Goal: Task Accomplishment & Management: Complete application form

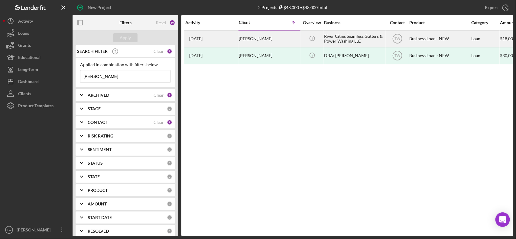
click at [249, 41] on div "[PERSON_NAME]" at bounding box center [269, 39] width 60 height 16
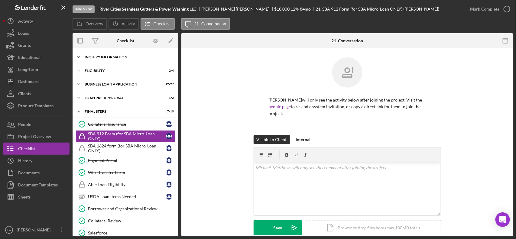
click at [102, 58] on div "INQUIRY INFORMATION" at bounding box center [128, 57] width 86 height 4
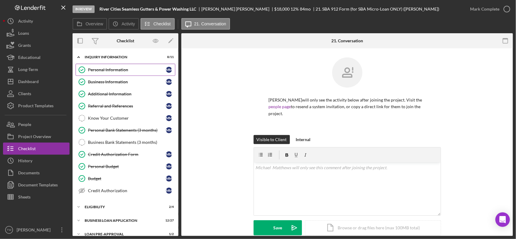
click at [106, 68] on div "Personal Information" at bounding box center [127, 69] width 78 height 5
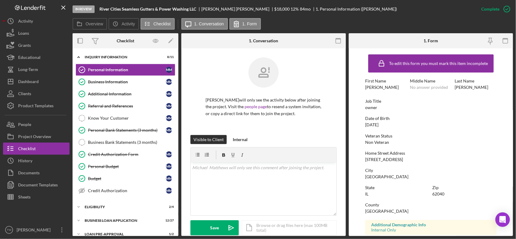
scroll to position [113, 0]
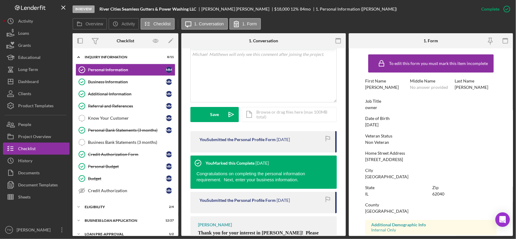
click at [382, 156] on div "Home Street Address 1335 Edwardsville Rd" at bounding box center [430, 156] width 131 height 11
click at [381, 160] on div "[STREET_ADDRESS]" at bounding box center [384, 159] width 38 height 5
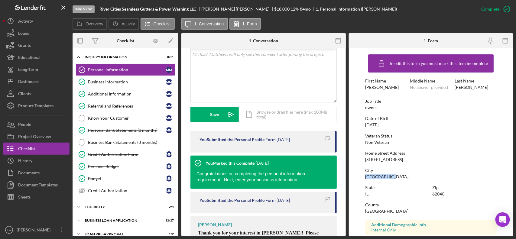
drag, startPoint x: 369, startPoint y: 176, endPoint x: 389, endPoint y: 177, distance: 19.7
click at [389, 177] on div "City Granite City" at bounding box center [430, 173] width 131 height 11
click at [113, 82] on div "Business Information" at bounding box center [127, 81] width 78 height 5
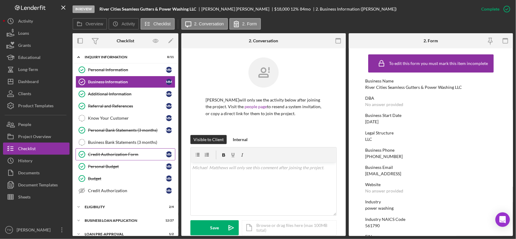
click at [107, 156] on div "Credit Authorization Form" at bounding box center [127, 154] width 78 height 5
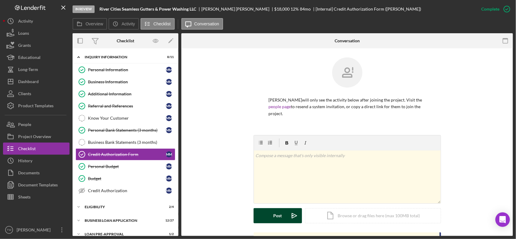
scroll to position [76, 0]
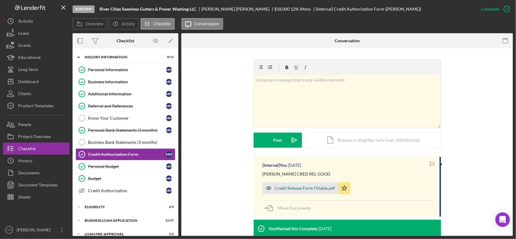
click at [283, 187] on div "Credit Release Form Fillable.pdf" at bounding box center [305, 188] width 60 height 5
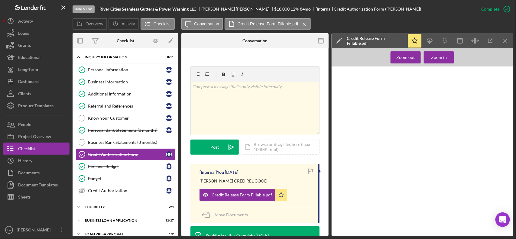
scroll to position [227, 0]
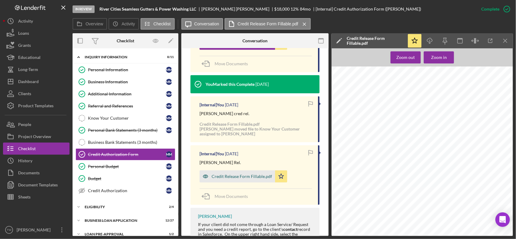
click at [239, 175] on div "Credit Release Form Fillable.pdf" at bounding box center [241, 176] width 60 height 5
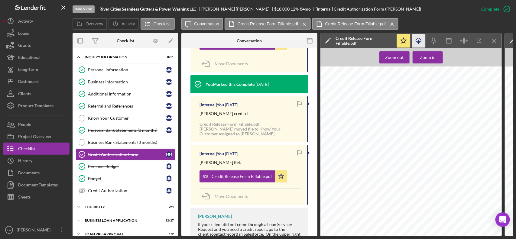
click at [420, 41] on icon "Icon/Download" at bounding box center [419, 41] width 14 height 14
click at [386, 132] on div "Docusign Envelope ID: 669D743C-3D3C-45A4-A499-3AFBD2479942 7-5-68 7/11/2025 618…" at bounding box center [412, 185] width 185 height 239
click at [385, 135] on span "[EMAIL_ADDRESS][DOMAIN_NAME]" at bounding box center [389, 134] width 46 height 3
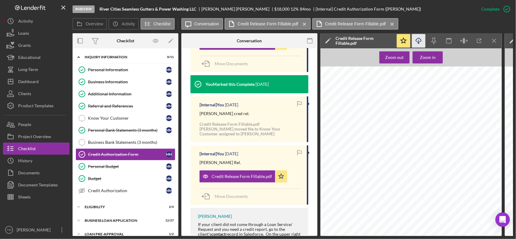
copy span "michaelamatthews1968"
click at [376, 139] on span "618-491-4572" at bounding box center [379, 139] width 24 height 3
copy span "491"
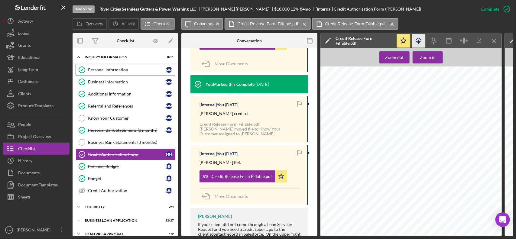
click at [127, 72] on div "Personal Information" at bounding box center [127, 69] width 78 height 5
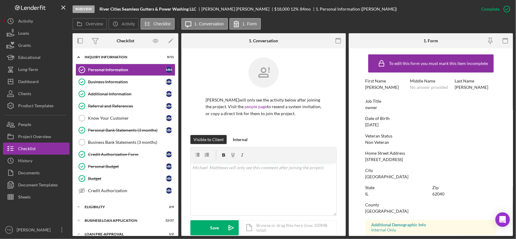
click at [376, 160] on div "[STREET_ADDRESS]" at bounding box center [384, 159] width 38 height 5
copy div "[STREET_ADDRESS]"
click at [376, 177] on div "[GEOGRAPHIC_DATA]" at bounding box center [386, 176] width 43 height 5
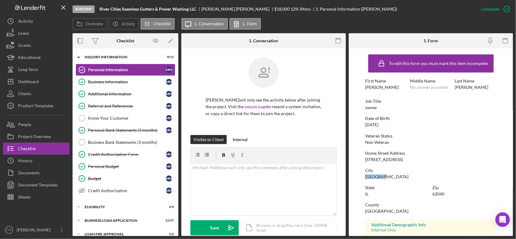
click at [376, 177] on div "[GEOGRAPHIC_DATA]" at bounding box center [386, 176] width 43 height 5
click at [377, 177] on div "[GEOGRAPHIC_DATA]" at bounding box center [386, 176] width 43 height 5
copy div "[GEOGRAPHIC_DATA]"
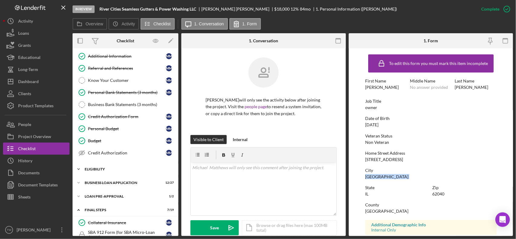
click at [101, 173] on div "Icon/Expander ELIGIBILITY 2 / 4" at bounding box center [126, 169] width 106 height 12
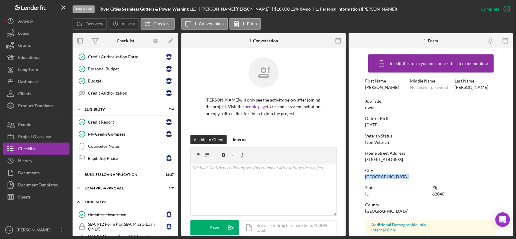
scroll to position [135, 0]
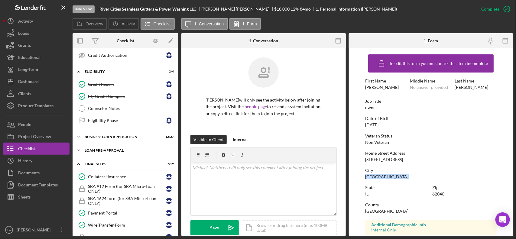
click at [95, 151] on div "LOAN PRE-APPROVAL" at bounding box center [128, 151] width 86 height 4
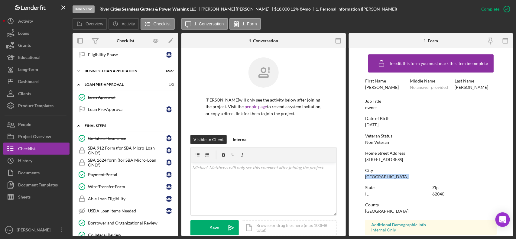
scroll to position [163, 0]
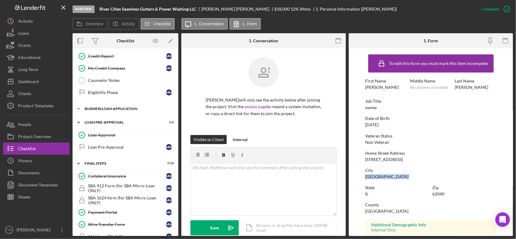
click at [118, 113] on div "Icon/Expander BUSINESS LOAN APPLICATION 12 / 27" at bounding box center [126, 109] width 106 height 12
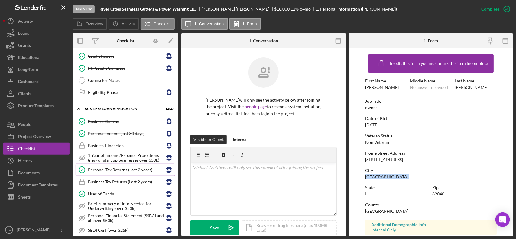
click at [116, 172] on div "Personal Tax Returns (Last 2 years)" at bounding box center [127, 169] width 78 height 5
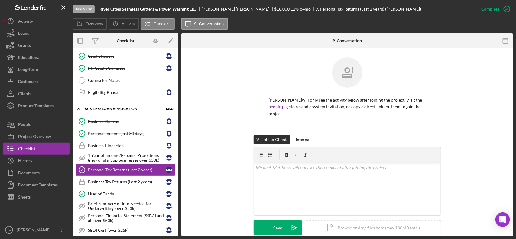
scroll to position [113, 0]
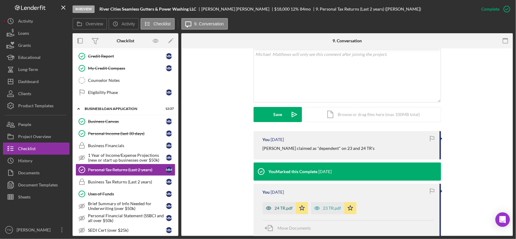
click at [279, 209] on div "24 TR.pdf" at bounding box center [284, 208] width 18 height 5
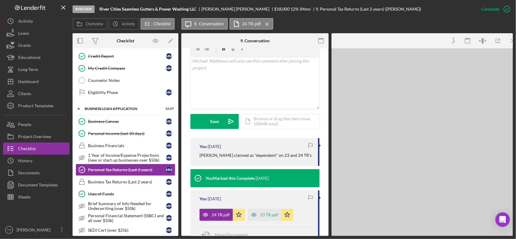
scroll to position [120, 0]
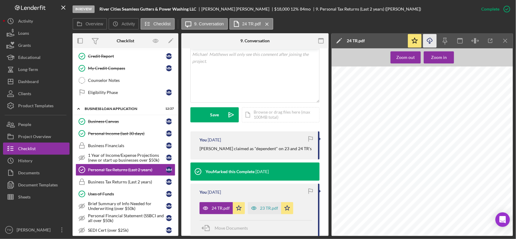
click at [430, 41] on line "button" at bounding box center [430, 41] width 0 height 3
click at [263, 205] on div "23 TR.pdf" at bounding box center [264, 208] width 33 height 12
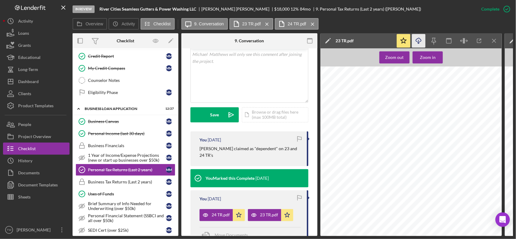
click at [419, 40] on icon "Icon/Download" at bounding box center [419, 41] width 14 height 14
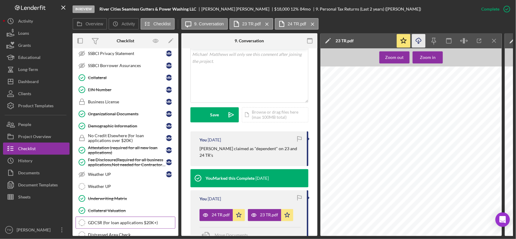
scroll to position [390, 0]
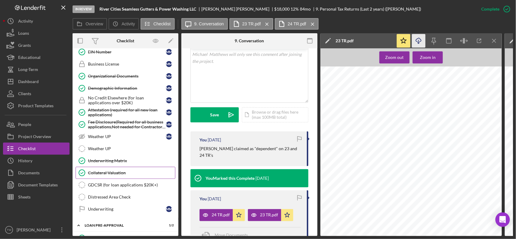
drag, startPoint x: 115, startPoint y: 177, endPoint x: 133, endPoint y: 177, distance: 18.4
click at [115, 175] on div "Collateral Valuation" at bounding box center [131, 172] width 87 height 5
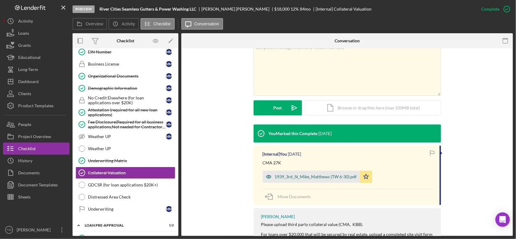
click at [311, 179] on div "1939_3rd_St_Mike_Matthews (TW 6-30).pdf" at bounding box center [316, 176] width 82 height 5
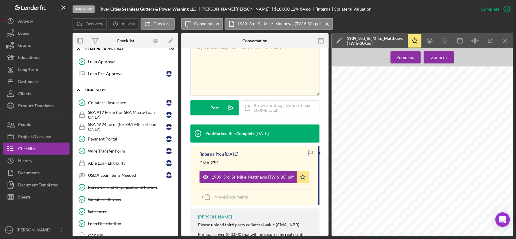
scroll to position [642, 0]
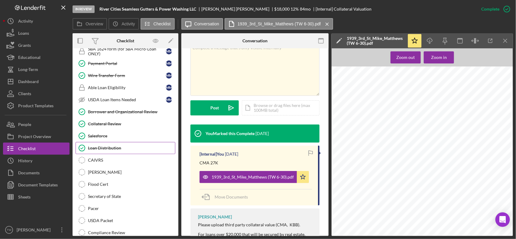
click at [123, 154] on link "Loan Distribution Loan Distribution" at bounding box center [126, 148] width 100 height 12
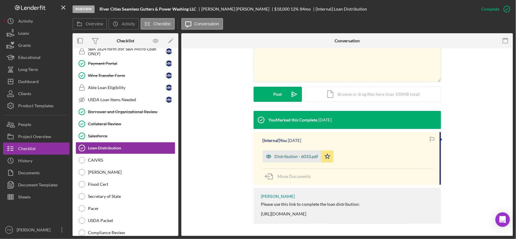
click at [292, 159] on div "Distribution - 6033.pdf" at bounding box center [297, 156] width 44 height 5
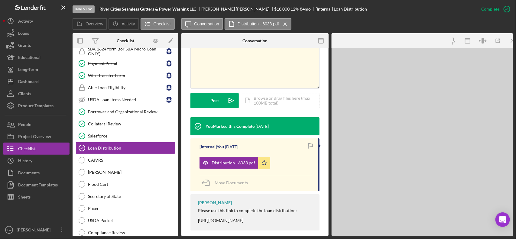
scroll to position [134, 0]
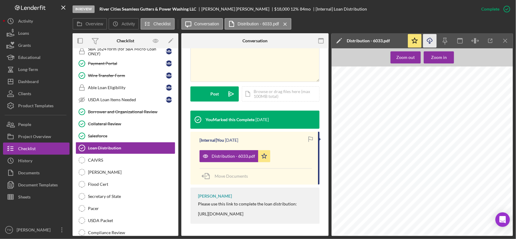
click at [432, 40] on icon "Icon/Download" at bounding box center [430, 41] width 14 height 14
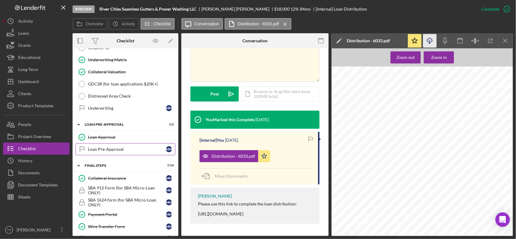
scroll to position [453, 0]
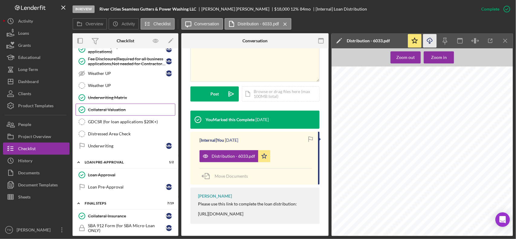
drag, startPoint x: 136, startPoint y: 117, endPoint x: 153, endPoint y: 116, distance: 17.2
click at [136, 112] on div "Collateral Valuation" at bounding box center [131, 109] width 87 height 5
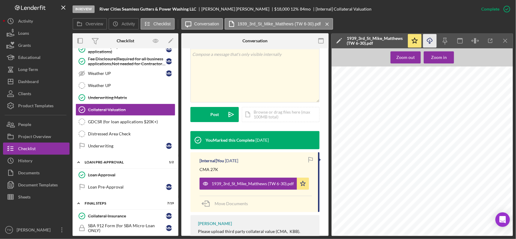
click at [433, 39] on icon "Icon/Download" at bounding box center [430, 41] width 14 height 14
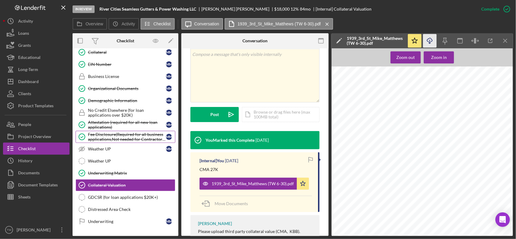
scroll to position [340, 0]
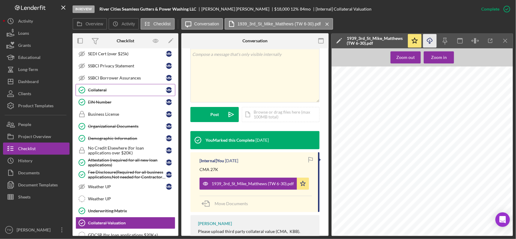
click at [120, 92] on div "Collateral" at bounding box center [127, 90] width 78 height 5
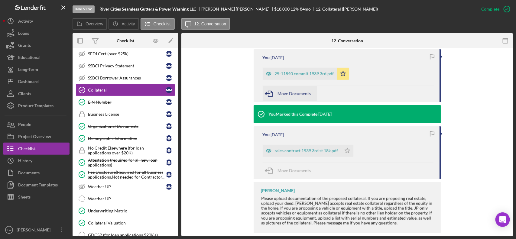
scroll to position [236, 0]
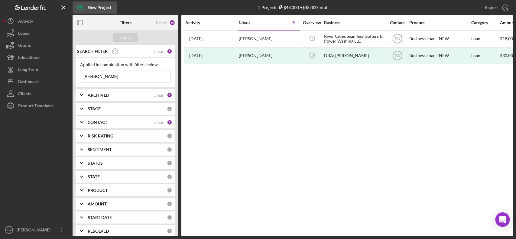
click at [96, 8] on div "New Project" at bounding box center [100, 8] width 24 height 12
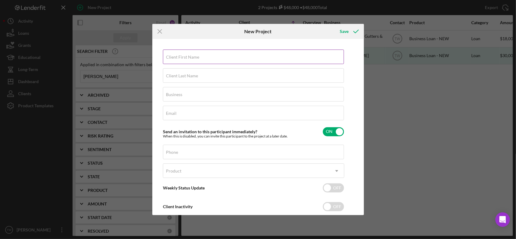
click at [236, 61] on input "Client First Name" at bounding box center [253, 57] width 181 height 15
type input "[PERSON_NAME]"
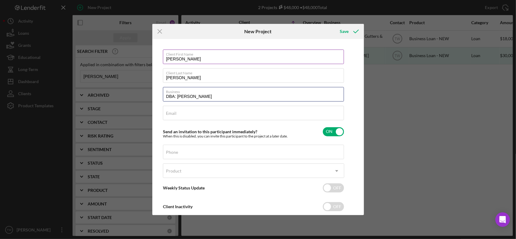
type input "DBA: [PERSON_NAME]"
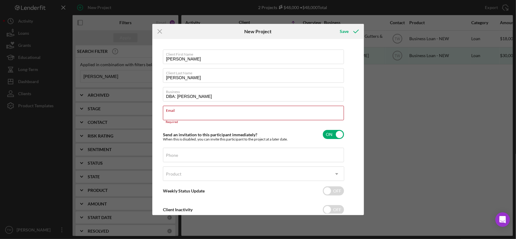
paste input "[PERSON_NAME] <[EMAIL_ADDRESS][DOMAIN_NAME]>"
click at [197, 115] on input "[PERSON_NAME] <[EMAIL_ADDRESS][DOMAIN_NAME]" at bounding box center [253, 113] width 181 height 15
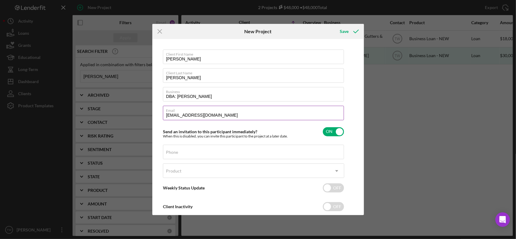
click at [273, 115] on input "[EMAIL_ADDRESS][DOMAIN_NAME]" at bounding box center [253, 113] width 181 height 15
type input "[EMAIL_ADDRESS]"
drag, startPoint x: 217, startPoint y: 150, endPoint x: 206, endPoint y: 152, distance: 10.6
click at [217, 150] on div "Phone" at bounding box center [253, 152] width 181 height 15
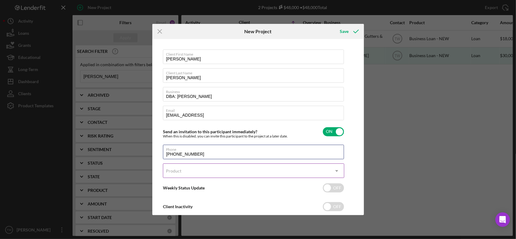
type input "[PHONE_NUMBER]"
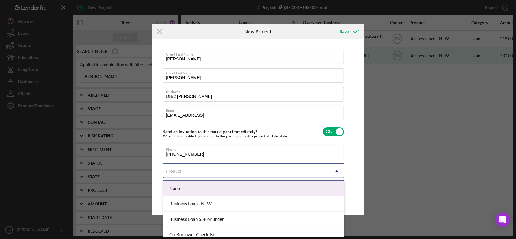
click at [190, 174] on div "Product" at bounding box center [246, 171] width 166 height 14
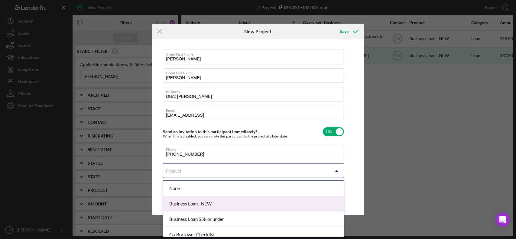
click at [199, 203] on div "Business Loan - NEW" at bounding box center [253, 203] width 181 height 15
checkbox input "true"
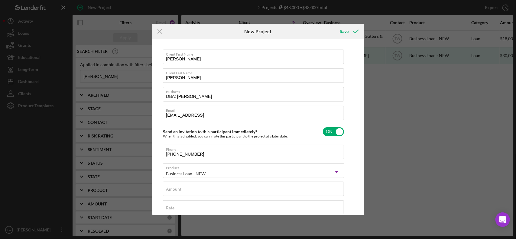
scroll to position [76, 0]
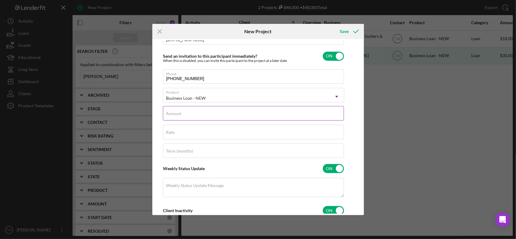
click at [250, 121] on div "Amount" at bounding box center [253, 113] width 181 height 15
click at [253, 117] on input "Amount" at bounding box center [253, 113] width 181 height 15
type input "$10,000"
type input "5%"
type input "8.000%"
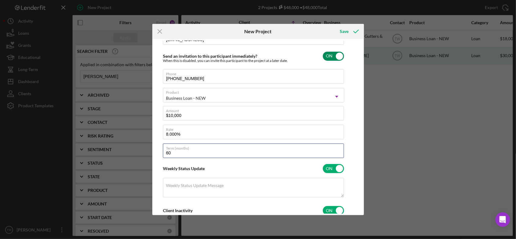
type input "60"
click at [340, 58] on input "checkbox" at bounding box center [333, 56] width 21 height 9
checkbox input "false"
click at [331, 166] on input "checkbox" at bounding box center [333, 168] width 21 height 9
checkbox input "false"
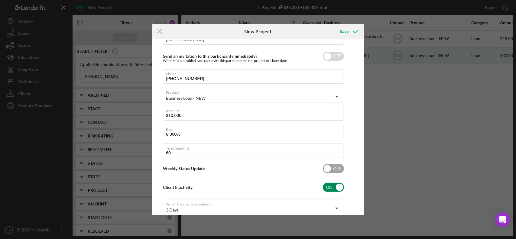
click at [331, 184] on input "checkbox" at bounding box center [333, 187] width 21 height 9
checkbox input "false"
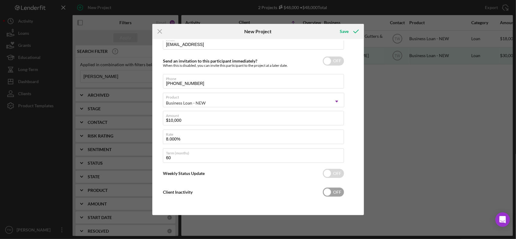
scroll to position [71, 0]
click at [351, 32] on icon "submit" at bounding box center [355, 31] width 15 height 15
checkbox input "true"
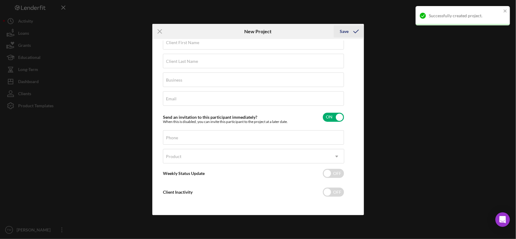
scroll to position [15, 0]
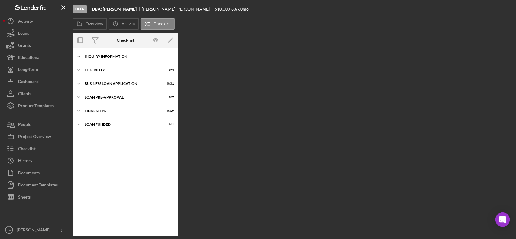
click at [124, 58] on div "Icon/Expander INQUIRY INFORMATION 0 / 11" at bounding box center [126, 56] width 106 height 12
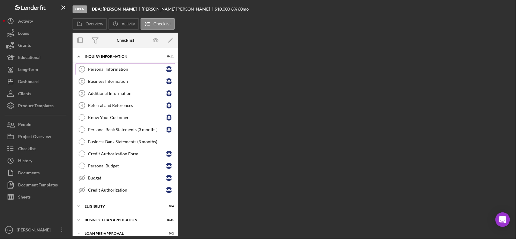
click at [103, 67] on div "Personal Information" at bounding box center [127, 69] width 78 height 5
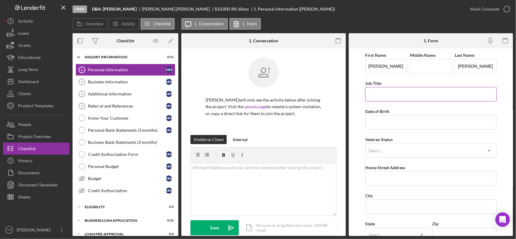
click at [410, 94] on input "Job Title" at bounding box center [430, 94] width 131 height 15
type input "owner"
paste input "[STREET_ADDRESS]"
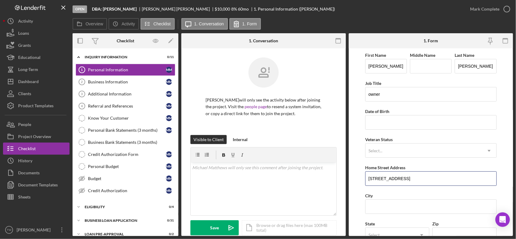
type input "[STREET_ADDRESS]"
click at [395, 206] on input "City" at bounding box center [430, 206] width 131 height 15
paste input "[GEOGRAPHIC_DATA]"
type input "[GEOGRAPHIC_DATA]"
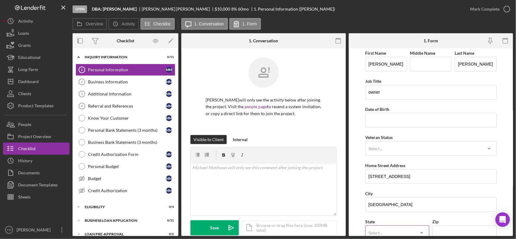
click at [387, 233] on div "Select..." at bounding box center [389, 233] width 49 height 14
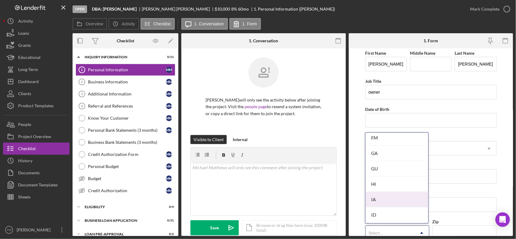
scroll to position [340, 0]
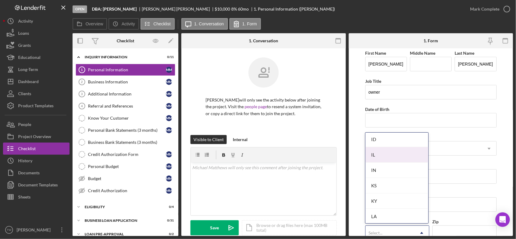
click at [385, 156] on div "IL" at bounding box center [396, 154] width 63 height 15
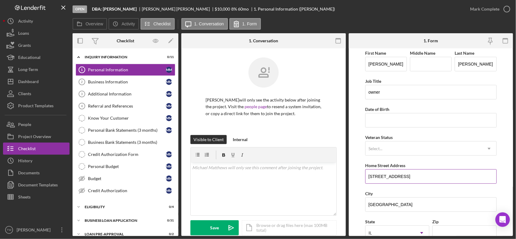
scroll to position [78, 0]
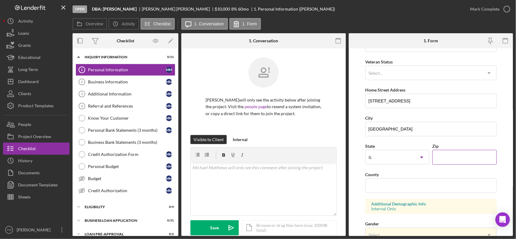
click at [462, 161] on input "Zip" at bounding box center [464, 157] width 64 height 15
type input "62040"
type input "madison"
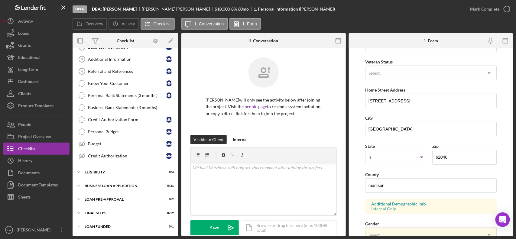
scroll to position [153, 0]
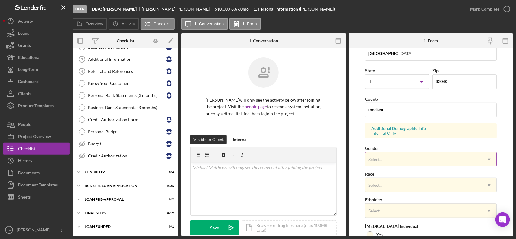
click at [433, 157] on div "Select..." at bounding box center [423, 160] width 116 height 14
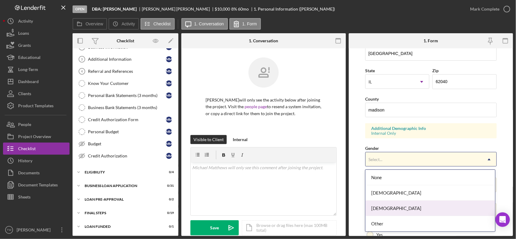
click at [420, 203] on div "[DEMOGRAPHIC_DATA]" at bounding box center [430, 208] width 130 height 15
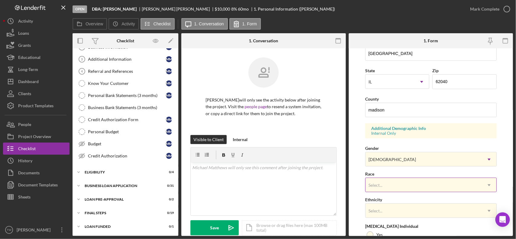
scroll to position [191, 0]
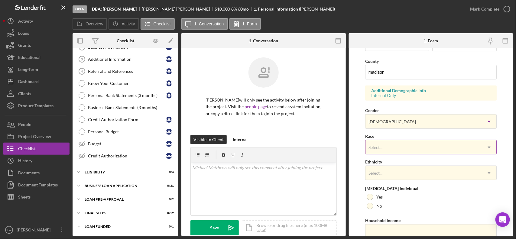
click at [404, 151] on div "Select..." at bounding box center [423, 147] width 116 height 14
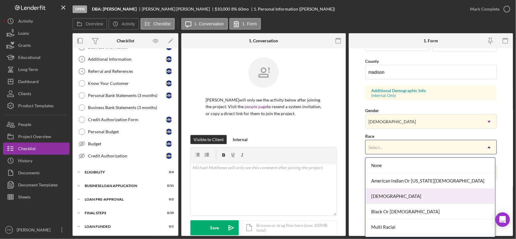
scroll to position [45, 0]
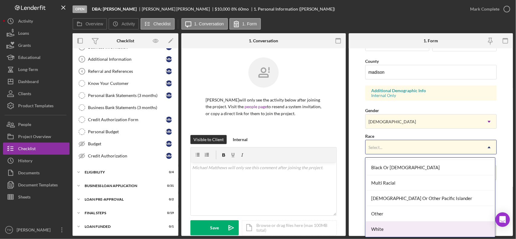
click at [393, 229] on div "White" at bounding box center [430, 228] width 130 height 15
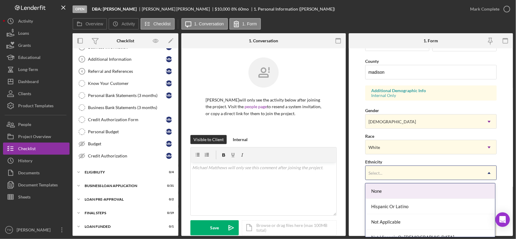
click at [402, 174] on div "Select..." at bounding box center [423, 173] width 116 height 14
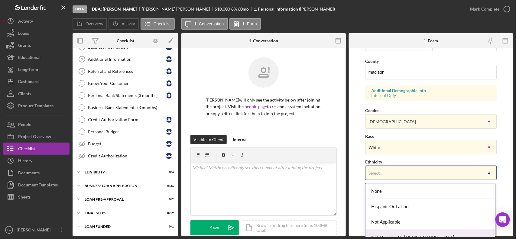
scroll to position [24, 0]
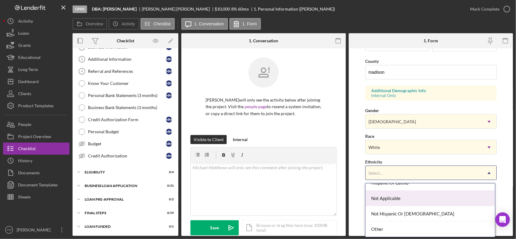
click at [395, 196] on div "Not Applicable" at bounding box center [430, 198] width 130 height 15
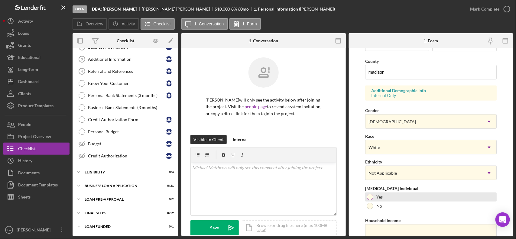
scroll to position [217, 0]
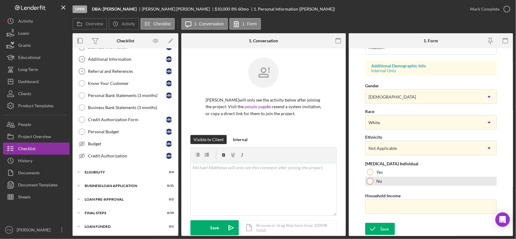
click at [379, 182] on label "No" at bounding box center [379, 181] width 6 height 5
click at [382, 211] on input "Household Income" at bounding box center [430, 206] width 131 height 15
type input "$8,000"
click at [365, 223] on button "Save" at bounding box center [380, 229] width 30 height 12
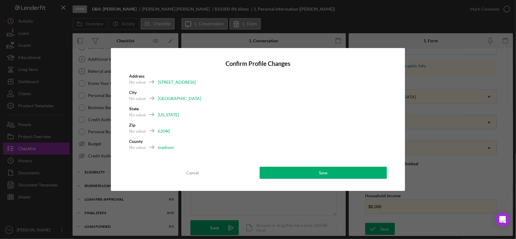
click at [371, 179] on div "Confirm Profile Changes Address No value [STREET_ADDRESS] No value [US_STATE] Z…" at bounding box center [258, 119] width 294 height 143
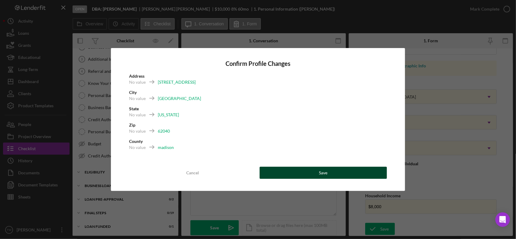
click at [370, 174] on button "Save" at bounding box center [323, 173] width 127 height 12
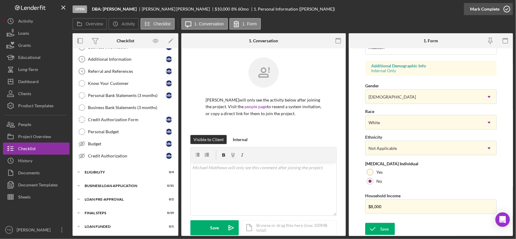
click at [488, 3] on div "Mark Complete" at bounding box center [484, 9] width 29 height 12
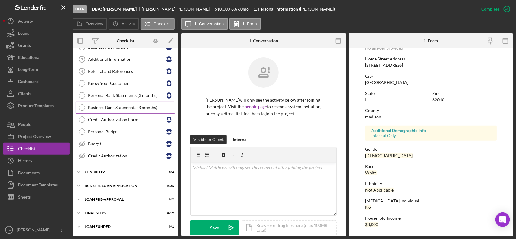
scroll to position [0, 0]
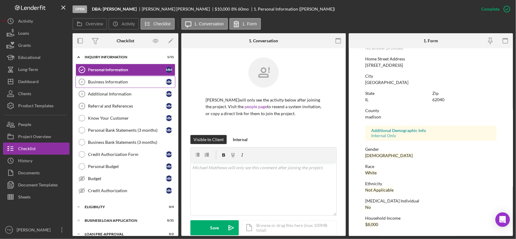
click at [119, 84] on div "Business Information" at bounding box center [127, 81] width 78 height 5
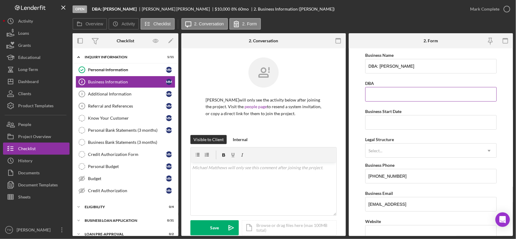
drag, startPoint x: 387, startPoint y: 96, endPoint x: 395, endPoint y: 96, distance: 8.2
click at [387, 96] on input "DBA" at bounding box center [430, 94] width 131 height 15
paste input "[PERSON_NAME]"
type input "[PERSON_NAME]"
click at [396, 128] on input "Business Start Date" at bounding box center [430, 122] width 131 height 15
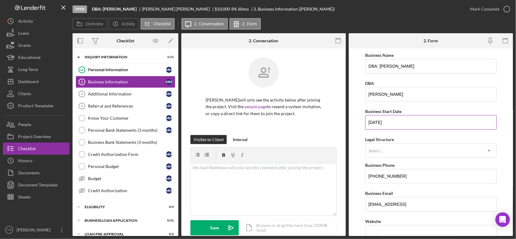
type input "[DATE]"
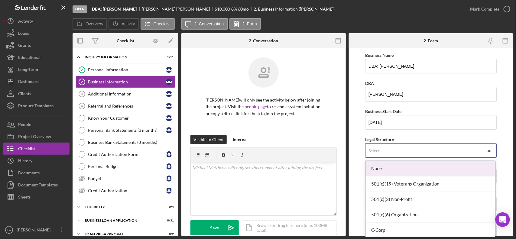
click at [440, 156] on div "Select..." at bounding box center [423, 151] width 116 height 14
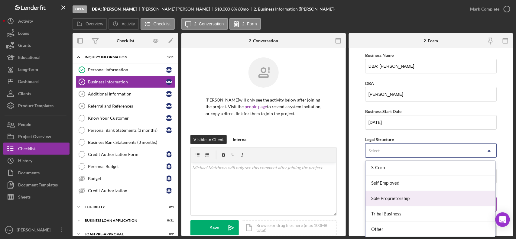
click at [402, 202] on div "Sole Proprietorship" at bounding box center [430, 198] width 130 height 15
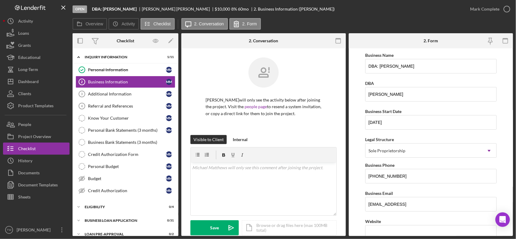
scroll to position [76, 0]
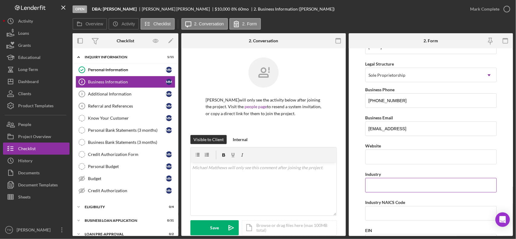
click at [400, 190] on input "Industry" at bounding box center [430, 185] width 131 height 15
type input "hauling and towing"
paste input "488410"
type input "488410"
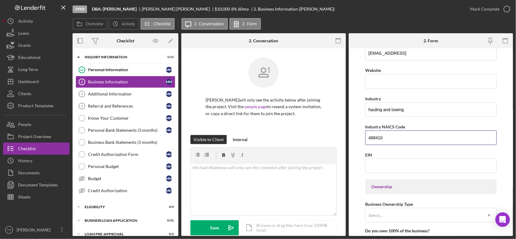
scroll to position [189, 0]
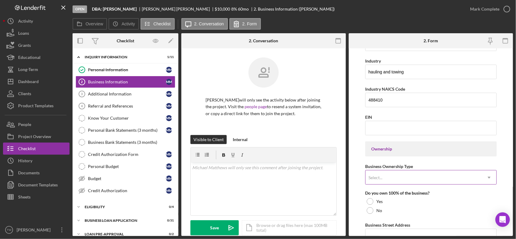
click at [408, 175] on div "Select..." at bounding box center [423, 178] width 116 height 14
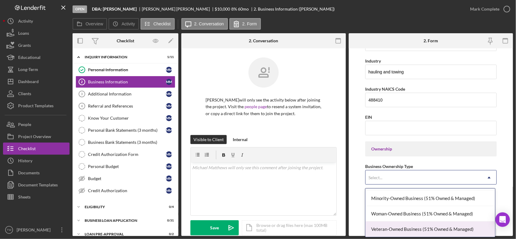
scroll to position [0, 0]
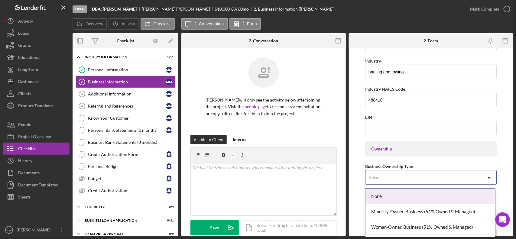
click at [394, 199] on div "None" at bounding box center [430, 196] width 130 height 15
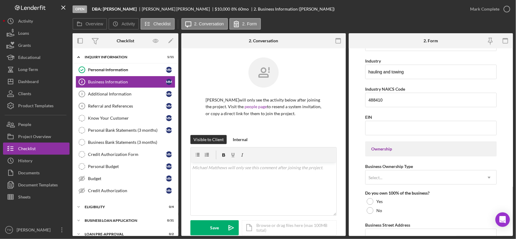
scroll to position [227, 0]
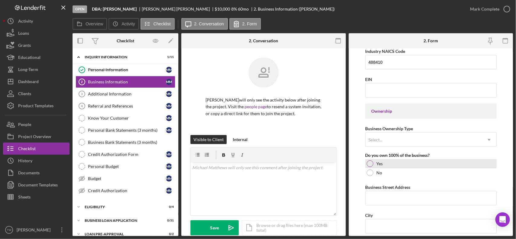
click at [368, 164] on div at bounding box center [369, 163] width 7 height 7
click at [387, 199] on input "Business Street Address" at bounding box center [430, 198] width 131 height 15
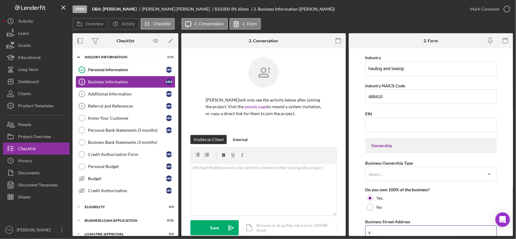
scroll to position [268, 0]
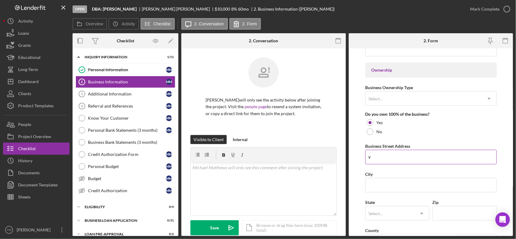
click at [384, 160] on input "v" at bounding box center [430, 157] width 131 height 15
paste input "[STREET_ADDRESS],"
type input "[STREET_ADDRESS],"
type input "[GEOGRAPHIC_DATA]"
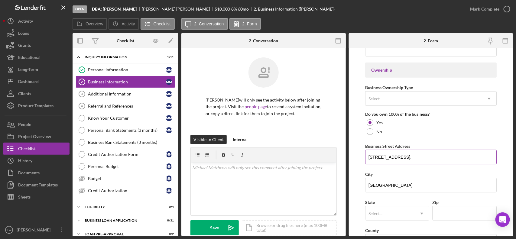
type input "i"
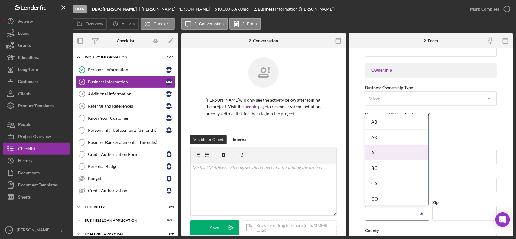
scroll to position [113, 0]
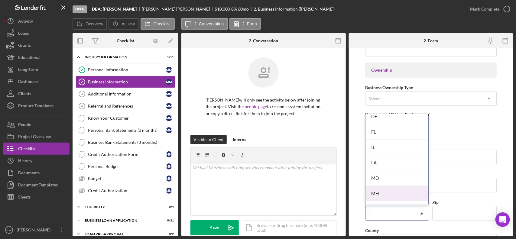
type input "IL"
type input "62062"
type input "IL"
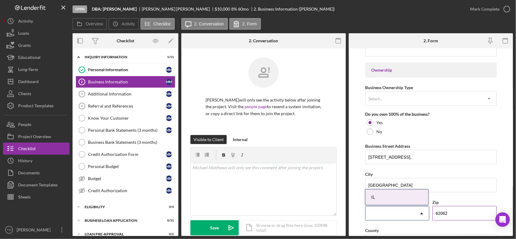
click at [446, 216] on input "62062" at bounding box center [464, 213] width 64 height 15
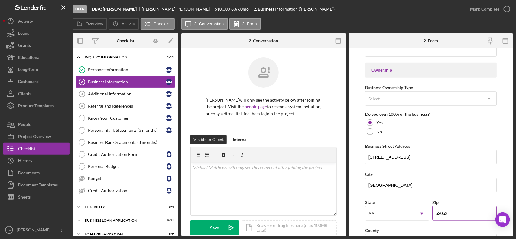
click at [446, 216] on input "62062" at bounding box center [464, 213] width 64 height 15
type input "62040"
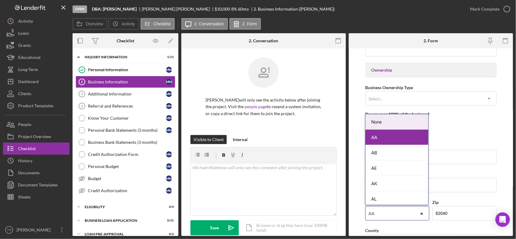
click at [398, 211] on div "AA" at bounding box center [389, 214] width 49 height 14
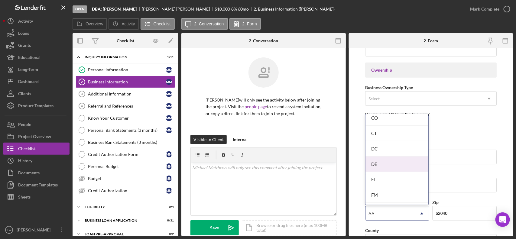
scroll to position [340, 0]
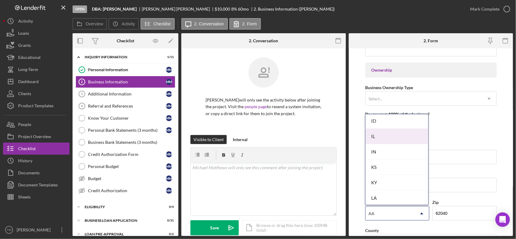
click at [389, 138] on div "IL" at bounding box center [396, 136] width 63 height 15
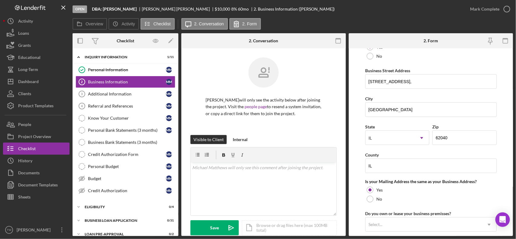
scroll to position [486, 0]
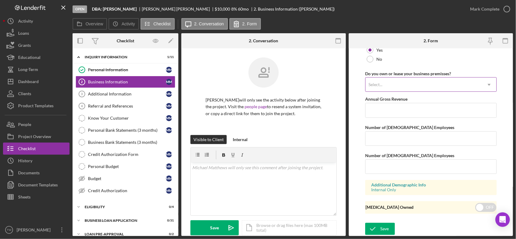
click at [417, 91] on div "Select..." at bounding box center [423, 85] width 116 height 14
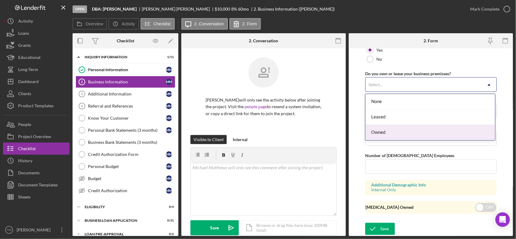
click at [383, 131] on div "Owned" at bounding box center [430, 132] width 130 height 15
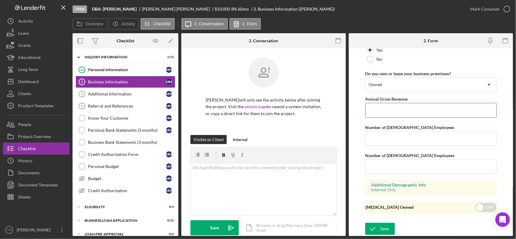
click at [389, 112] on input "Annual Gross Revenue" at bounding box center [430, 110] width 131 height 15
type input "$10,000"
type input "1"
click at [390, 112] on input "$10,000" at bounding box center [430, 110] width 131 height 15
type input "$100,000"
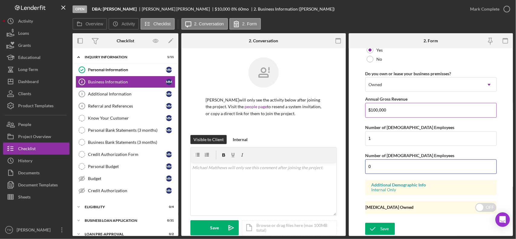
type input "0"
click at [374, 230] on icon "submit" at bounding box center [372, 228] width 15 height 15
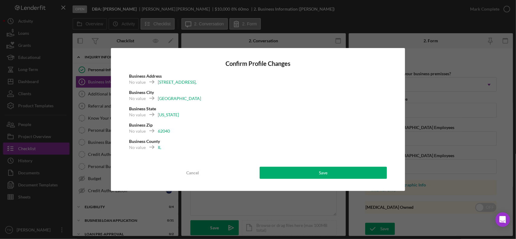
click at [307, 181] on div "Confirm Profile Changes Business Address No value [STREET_ADDRESS] No value [US…" at bounding box center [258, 119] width 294 height 143
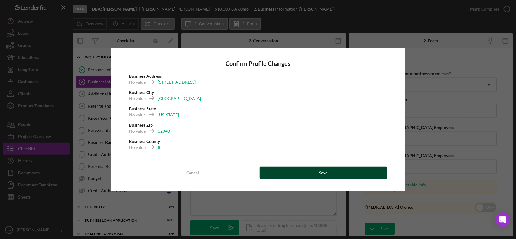
click at [309, 171] on button "Save" at bounding box center [323, 173] width 127 height 12
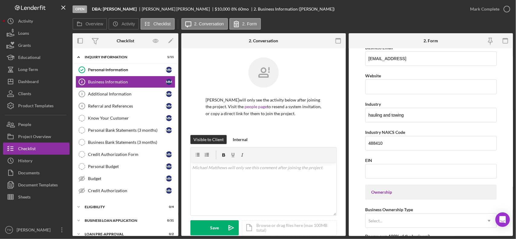
scroll to position [0, 0]
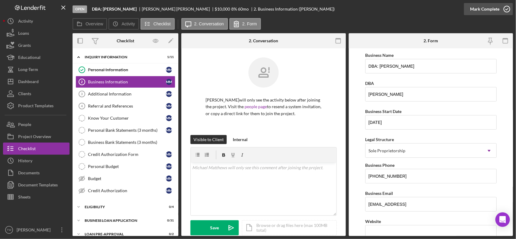
drag, startPoint x: 489, startPoint y: 9, endPoint x: 469, endPoint y: 9, distance: 20.5
click at [489, 9] on div "Mark Complete" at bounding box center [484, 9] width 29 height 12
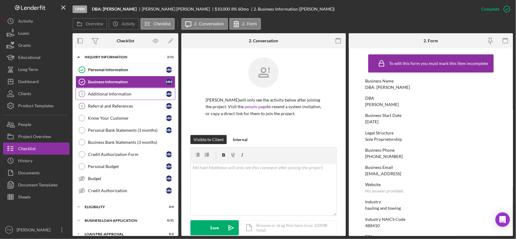
click at [136, 95] on div "Additional Information" at bounding box center [127, 94] width 78 height 5
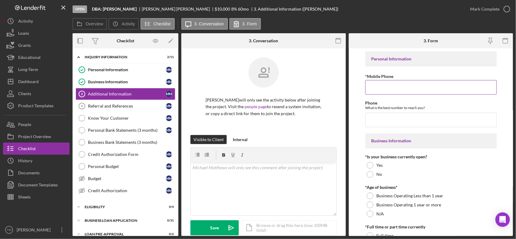
click at [378, 83] on input "*Mobile Phone" at bounding box center [430, 87] width 131 height 15
paste input "[PHONE_NUMBER]"
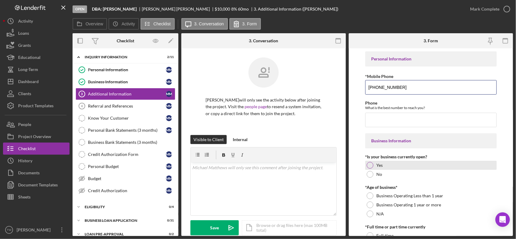
type input "[PHONE_NUMBER]"
click at [372, 163] on div "Yes" at bounding box center [430, 165] width 131 height 9
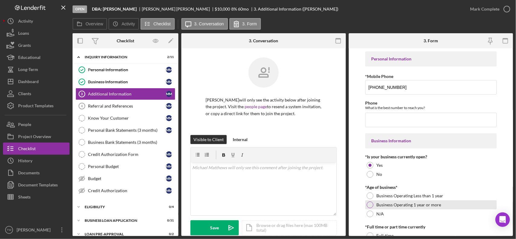
click at [369, 201] on div "Business Operating 1 year or more" at bounding box center [430, 204] width 131 height 9
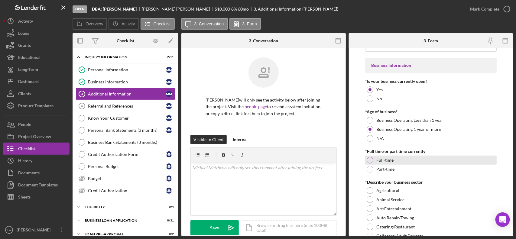
click at [386, 163] on div "Full-time" at bounding box center [430, 160] width 131 height 9
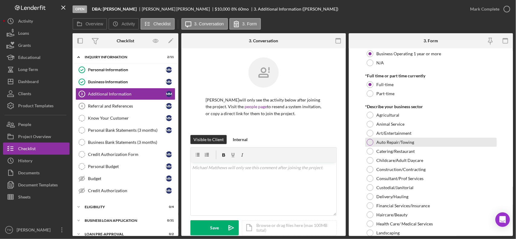
click at [404, 141] on label "Auto Repair/Towing" at bounding box center [395, 142] width 38 height 5
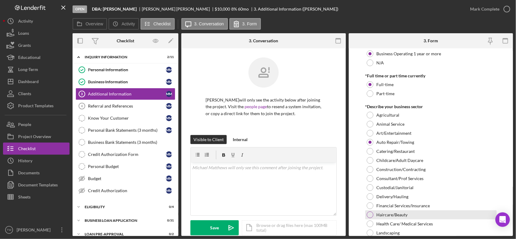
scroll to position [264, 0]
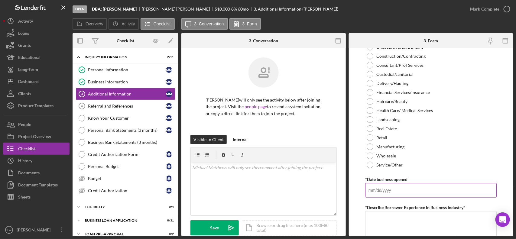
click at [389, 185] on input "*Date business opened" at bounding box center [430, 190] width 131 height 15
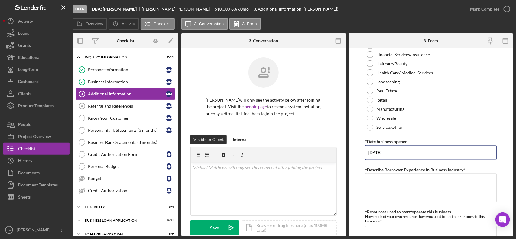
type input "[DATE]"
click at [417, 188] on textarea "*Describe Borrower Experience in Business Industry*" at bounding box center [430, 187] width 131 height 29
type textarea "ten yeas"
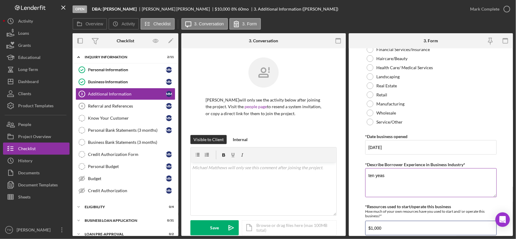
type input "$1,000"
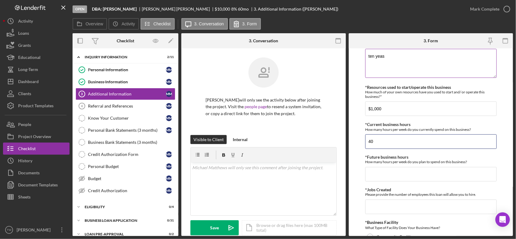
type input "40"
type input "1"
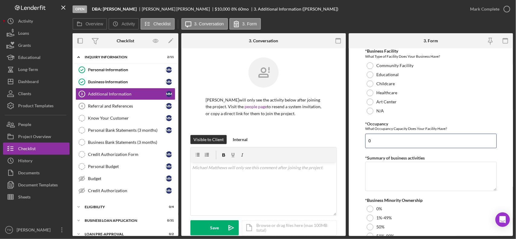
type input "0"
type textarea "delivery and hauling services."
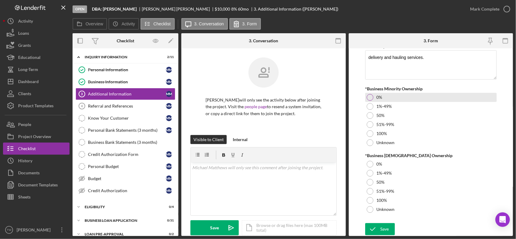
click at [378, 98] on label "0%" at bounding box center [379, 97] width 6 height 5
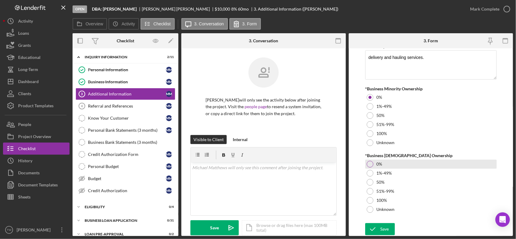
click at [377, 165] on label "0%" at bounding box center [379, 164] width 6 height 5
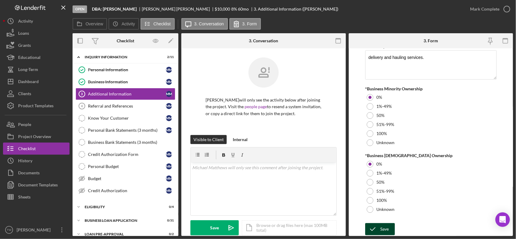
click at [375, 231] on icon "submit" at bounding box center [372, 228] width 15 height 15
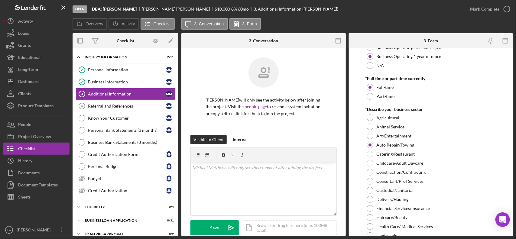
scroll to position [0, 0]
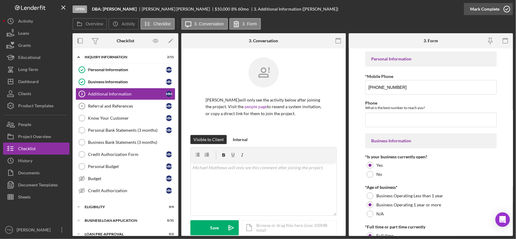
click at [485, 8] on div "Mark Complete" at bounding box center [484, 9] width 29 height 12
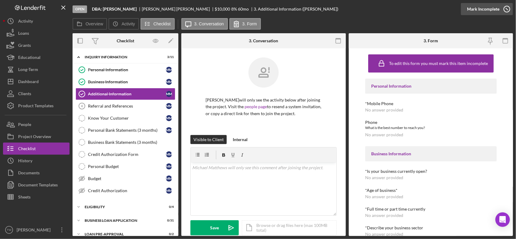
click at [487, 10] on div "Mark Incomplete" at bounding box center [483, 9] width 32 height 12
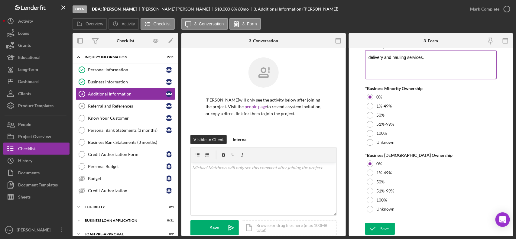
scroll to position [639, 0]
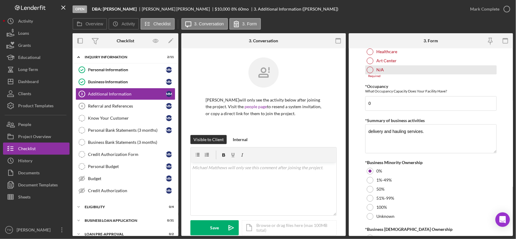
click at [382, 70] on label "N/A" at bounding box center [380, 69] width 8 height 5
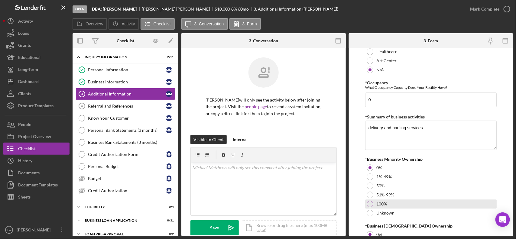
scroll to position [711, 0]
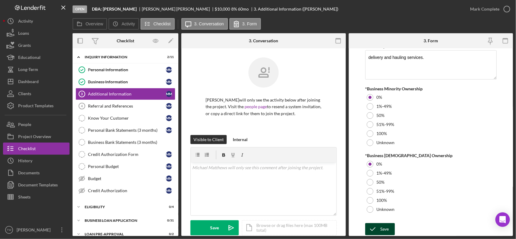
click at [382, 227] on div "Save" at bounding box center [384, 229] width 8 height 12
click at [487, 8] on div "Mark Complete" at bounding box center [484, 9] width 29 height 12
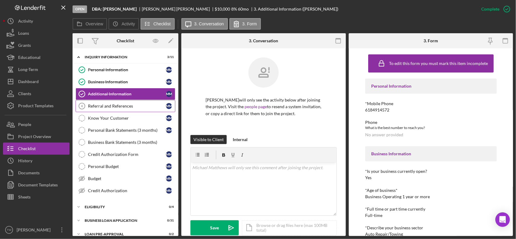
click at [109, 109] on link "Referral and References 4 [PERSON_NAME] and References M M" at bounding box center [126, 106] width 100 height 12
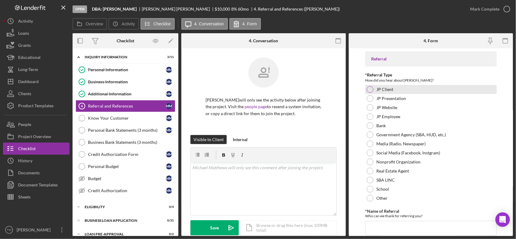
click at [388, 91] on label "JP Client" at bounding box center [384, 89] width 17 height 5
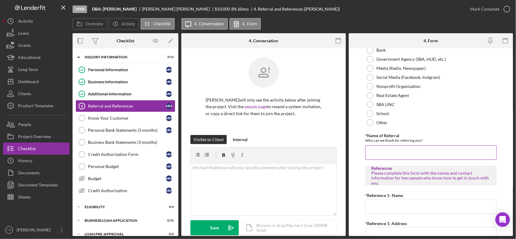
click at [402, 153] on input "*Name of Referral" at bounding box center [430, 152] width 131 height 15
type input "[PERSON_NAME]"
type input "J"
type input "[PERSON_NAME]"
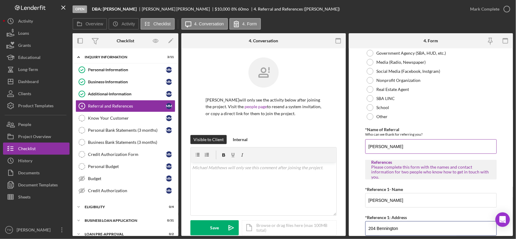
type input "204 Bennington"
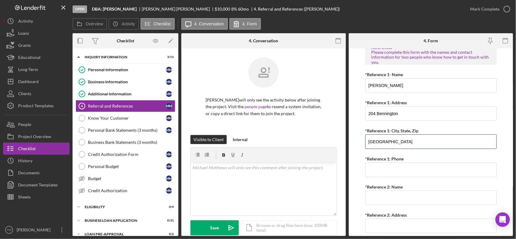
type input "[GEOGRAPHIC_DATA]"
type input "[PHONE_NUMBER]"
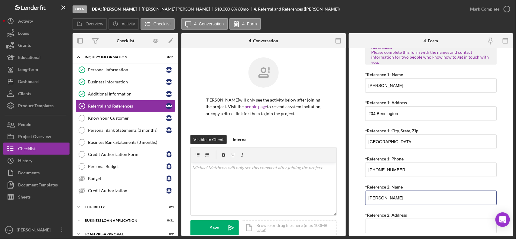
type input "[PERSON_NAME]"
type input "[STREET_ADDRESS]"
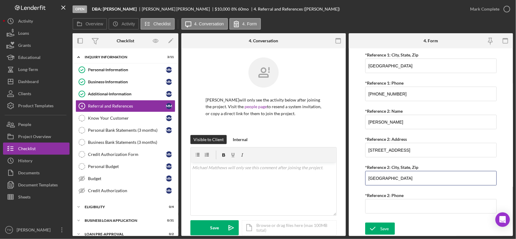
type input "[GEOGRAPHIC_DATA]"
click at [393, 206] on input "[PHONE_NUMBER]" at bounding box center [430, 206] width 131 height 15
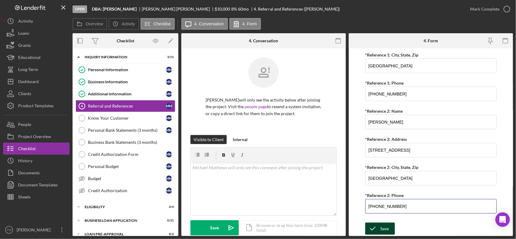
type input "[PHONE_NUMBER]"
click at [381, 230] on div "Save" at bounding box center [384, 229] width 8 height 12
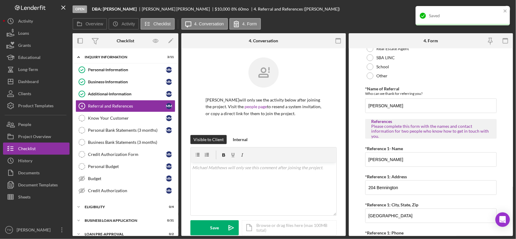
scroll to position [0, 0]
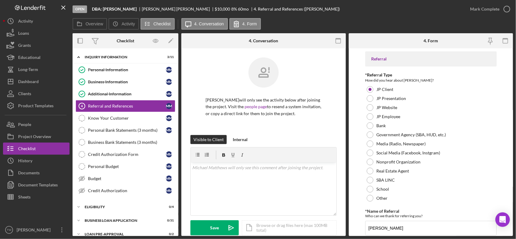
click at [479, 7] on div "Saved" at bounding box center [462, 6] width 97 height 2
click at [479, 7] on div "Mark Complete" at bounding box center [484, 9] width 29 height 12
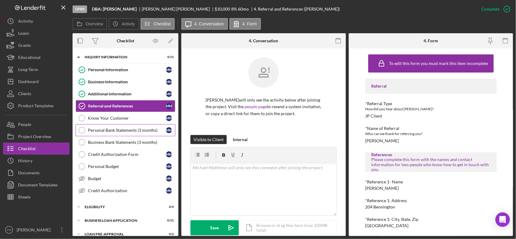
click at [103, 131] on div "Personal Bank Statements (3 months)" at bounding box center [127, 130] width 78 height 5
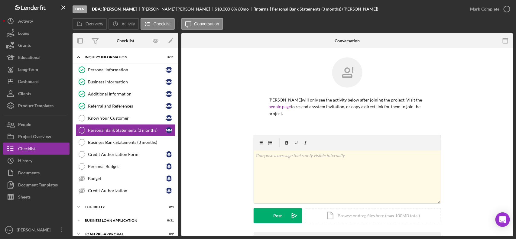
scroll to position [40, 0]
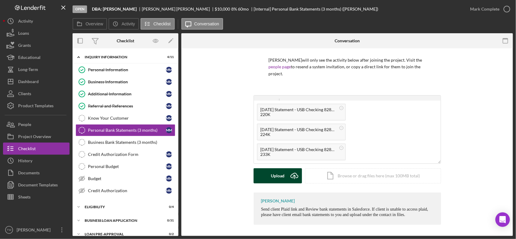
click at [262, 176] on button "Upload Icon/Upload" at bounding box center [277, 175] width 48 height 15
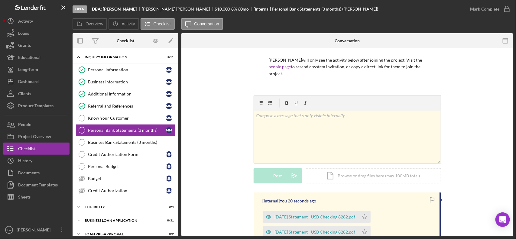
scroll to position [126, 0]
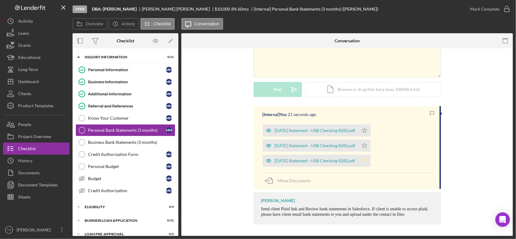
click at [370, 159] on icon "Icon/Star" at bounding box center [364, 161] width 12 height 12
click at [370, 141] on icon "Icon/Star" at bounding box center [364, 146] width 12 height 12
click at [370, 125] on icon "Icon/Star" at bounding box center [364, 130] width 12 height 12
click at [479, 8] on div "Mark Complete" at bounding box center [484, 9] width 29 height 12
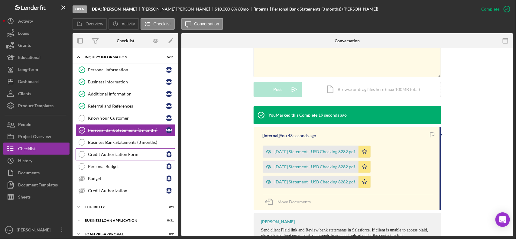
click at [118, 157] on div "Credit Authorization Form" at bounding box center [127, 154] width 78 height 5
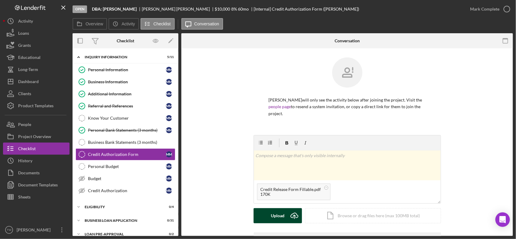
click at [273, 216] on div "Upload" at bounding box center [278, 215] width 14 height 15
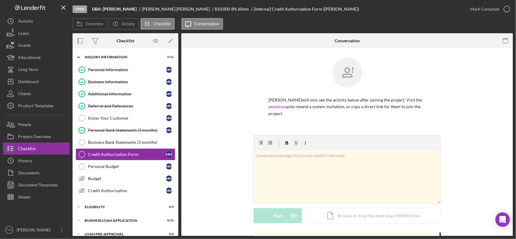
scroll to position [76, 0]
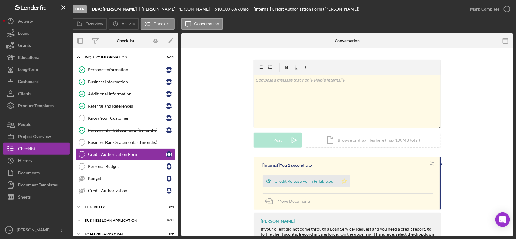
click at [345, 181] on icon "Icon/Star" at bounding box center [344, 181] width 12 height 12
click at [496, 10] on div "Mark Complete" at bounding box center [484, 9] width 29 height 12
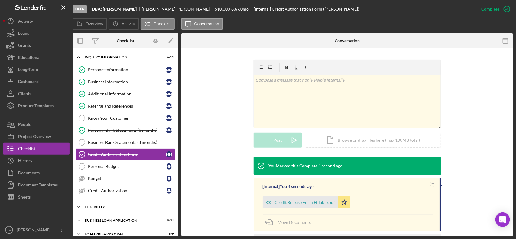
click at [102, 211] on div "Icon/Expander ELIGIBILITY 0 / 4" at bounding box center [126, 207] width 106 height 12
click at [101, 218] on link "Credit Report Credit Report M M" at bounding box center [126, 220] width 100 height 12
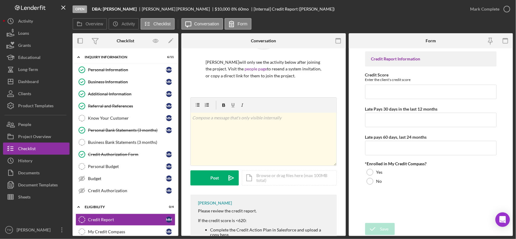
scroll to position [73, 0]
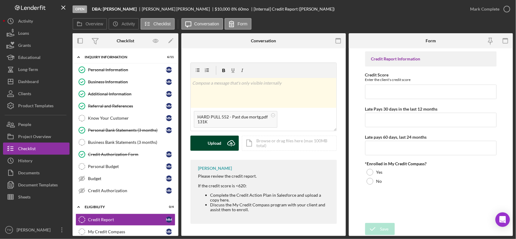
click at [215, 144] on div "Upload" at bounding box center [215, 143] width 14 height 15
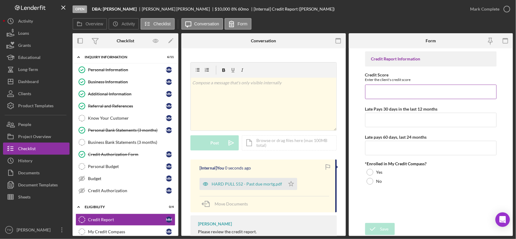
click at [376, 94] on input "Credit Score" at bounding box center [430, 92] width 131 height 15
type input "552"
type input "1"
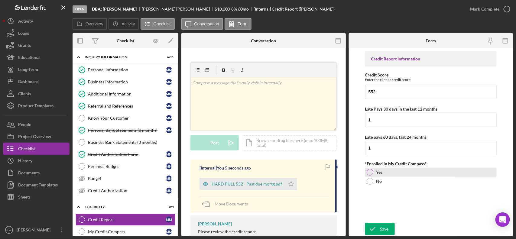
click at [377, 169] on div "Yes" at bounding box center [430, 172] width 131 height 9
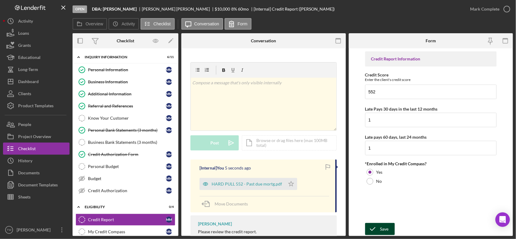
click at [376, 227] on icon "submit" at bounding box center [372, 228] width 15 height 15
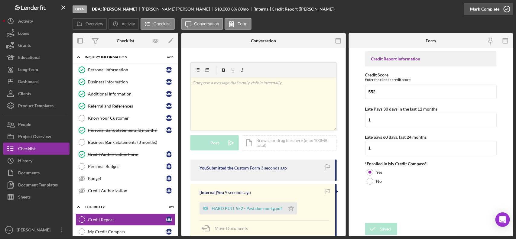
click at [487, 11] on div "Mark Complete" at bounding box center [484, 9] width 29 height 12
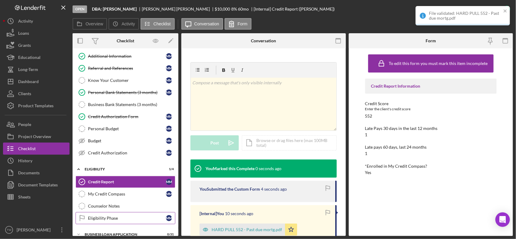
scroll to position [76, 0]
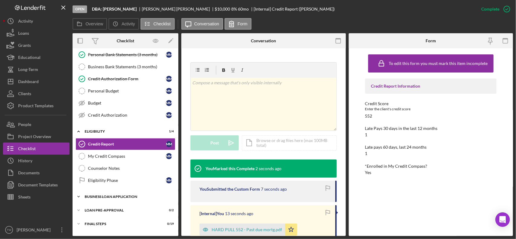
click at [106, 196] on div "Icon/Expander BUSINESS LOAN APPLICATION 0 / 31" at bounding box center [126, 197] width 106 height 12
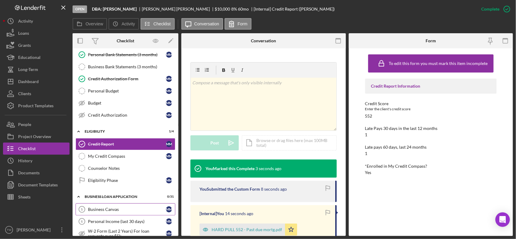
click at [103, 215] on link "Business Canvas 5 Business Canvas M M" at bounding box center [126, 209] width 100 height 12
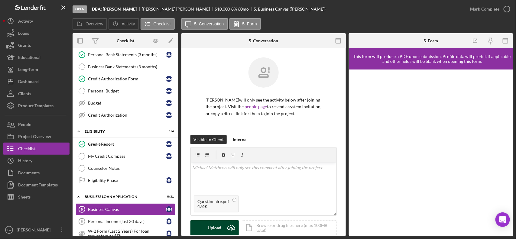
click at [212, 227] on div "Upload" at bounding box center [215, 227] width 14 height 15
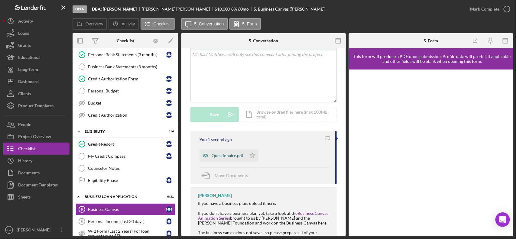
click at [233, 159] on div "Questionaire.pdf" at bounding box center [222, 156] width 47 height 12
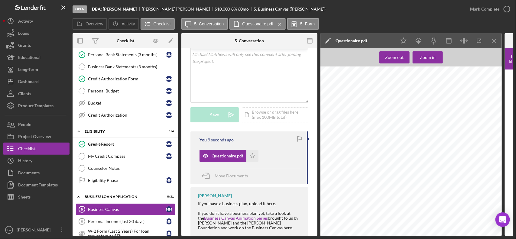
scroll to position [76, 0]
click at [490, 6] on div "Mark Complete" at bounding box center [484, 9] width 29 height 12
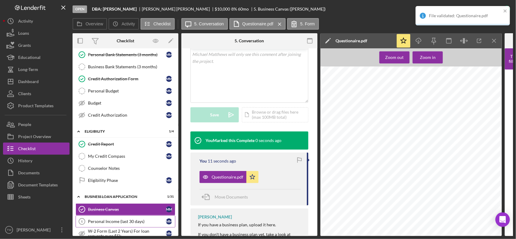
scroll to position [113, 0]
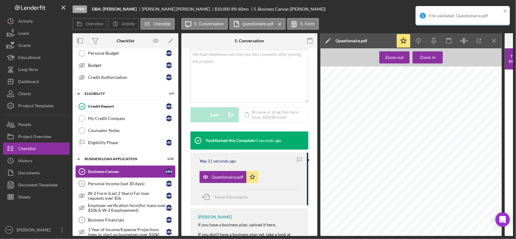
click at [124, 174] on div "Business Canvas" at bounding box center [127, 171] width 78 height 5
click at [121, 185] on div "Personal Income (last 30 days)" at bounding box center [127, 183] width 78 height 5
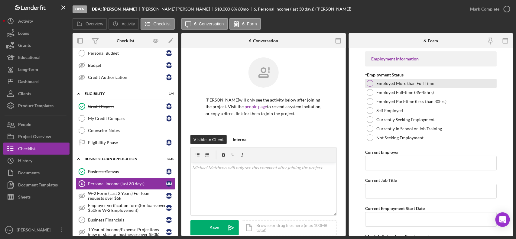
click at [413, 87] on div "Employed More than Full Time" at bounding box center [430, 83] width 131 height 9
click at [400, 161] on input "Current Employer" at bounding box center [430, 163] width 131 height 15
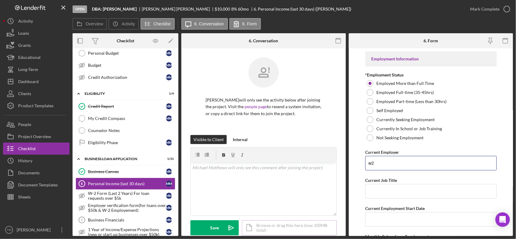
type input "w"
type input "employer"
type input "truck driver"
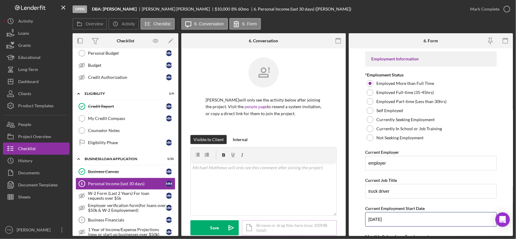
type input "[DATE]"
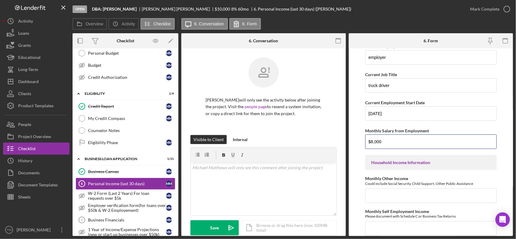
type input "$8,000"
type input "$0"
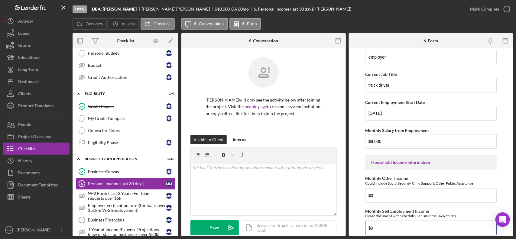
type input "$0"
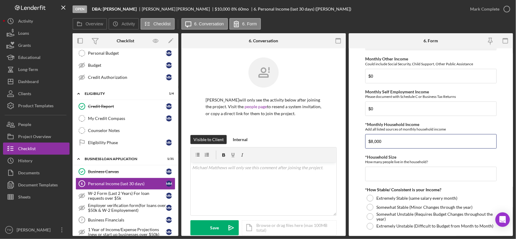
type input "$8,000"
type input "1"
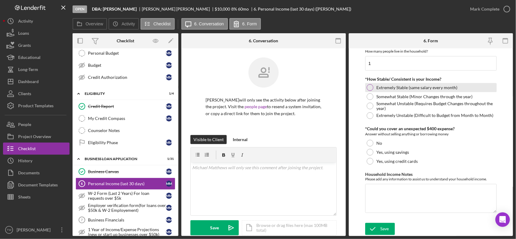
click at [425, 85] on label "Extremely Stable (same salary every month)" at bounding box center [416, 87] width 81 height 5
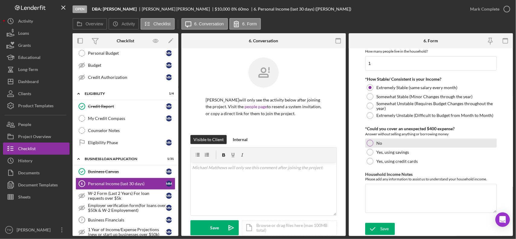
click at [382, 144] on div "No" at bounding box center [430, 143] width 131 height 9
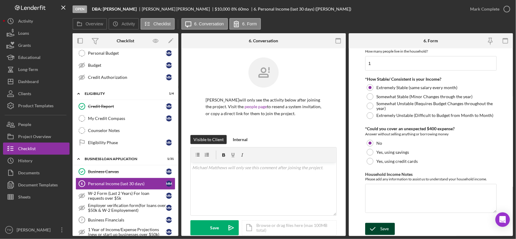
click at [384, 229] on div "Save" at bounding box center [384, 229] width 8 height 12
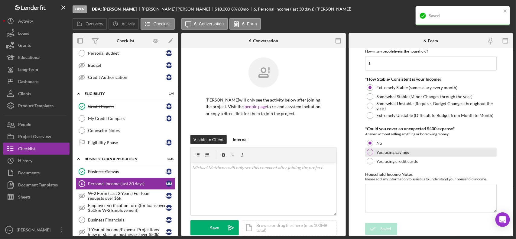
click at [375, 153] on div "Yes, using savings" at bounding box center [430, 152] width 131 height 9
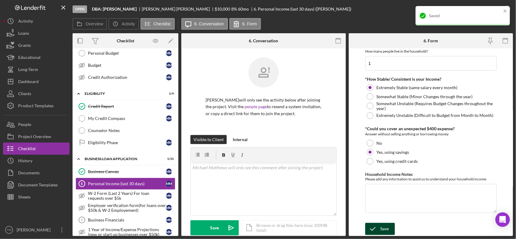
click at [379, 230] on icon "submit" at bounding box center [372, 228] width 15 height 15
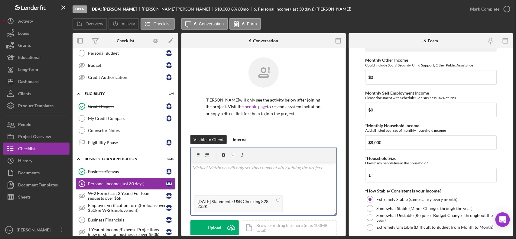
click at [227, 176] on div "v Color teal Color pink Remove color Add row above Add row below Add column bef…" at bounding box center [264, 178] width 146 height 30
click at [203, 224] on button "Save Icon/icon-invite-send" at bounding box center [214, 227] width 48 height 15
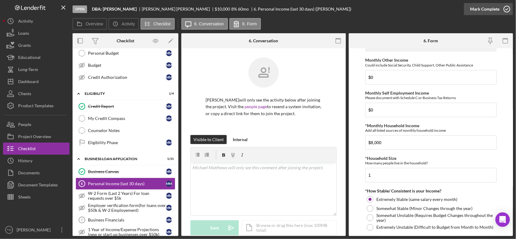
click at [472, 9] on div "Mark Complete" at bounding box center [484, 9] width 29 height 12
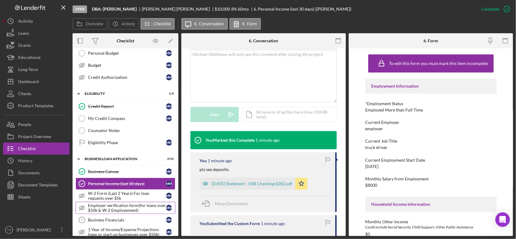
scroll to position [151, 0]
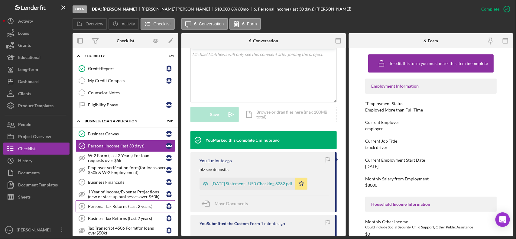
click at [115, 209] on div "Personal Tax Returns (Last 2 years)" at bounding box center [127, 206] width 78 height 5
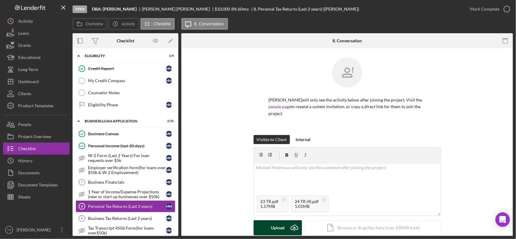
click at [288, 233] on icon "Icon/Upload" at bounding box center [294, 227] width 15 height 15
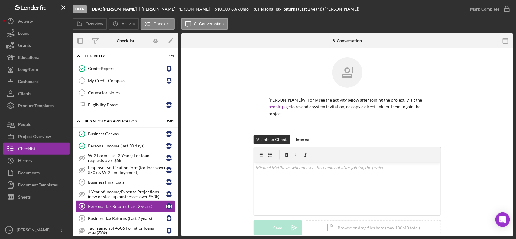
scroll to position [107, 0]
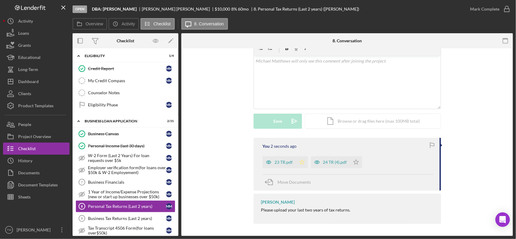
click at [300, 162] on icon "Icon/Star" at bounding box center [302, 162] width 12 height 12
click at [357, 162] on icon "Icon/Star" at bounding box center [356, 162] width 12 height 12
click at [483, 8] on div "Mark Complete" at bounding box center [484, 9] width 29 height 12
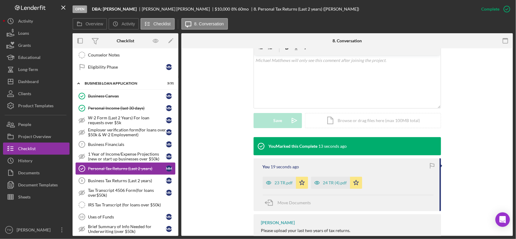
scroll to position [264, 0]
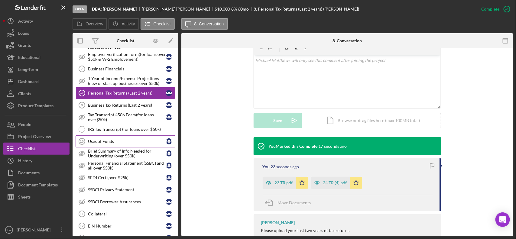
click at [120, 144] on div "Uses of Funds" at bounding box center [127, 141] width 78 height 5
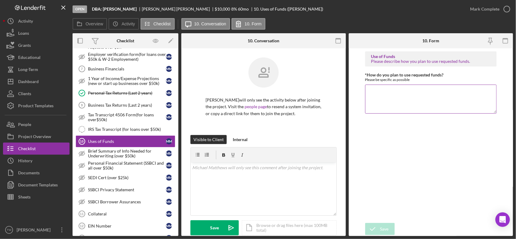
click at [426, 102] on textarea "*How do you plan to use requested funds?" at bounding box center [430, 99] width 131 height 29
type textarea "purchase eqpmt."
click at [384, 232] on div "Save" at bounding box center [384, 229] width 8 height 12
click at [486, 8] on div "Mark Complete" at bounding box center [484, 9] width 29 height 12
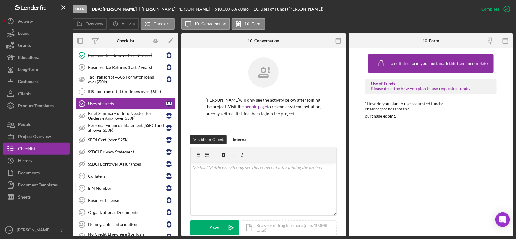
scroll to position [340, 0]
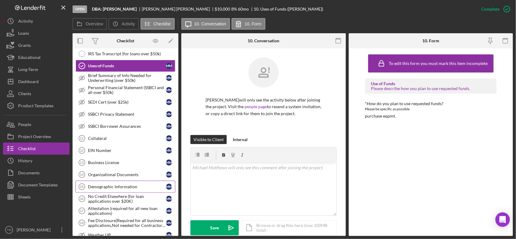
click at [109, 186] on link "Demographic Information 15 Demographic Information M M" at bounding box center [126, 187] width 100 height 12
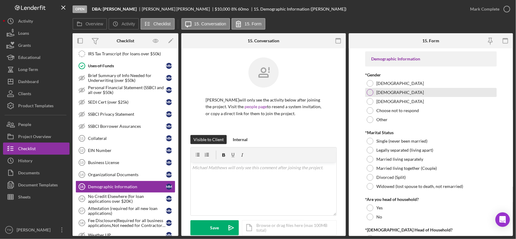
click at [389, 92] on div "[DEMOGRAPHIC_DATA]" at bounding box center [430, 92] width 131 height 9
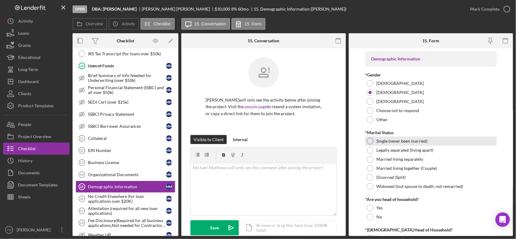
click at [381, 141] on label "Single (never been married)" at bounding box center [401, 141] width 51 height 5
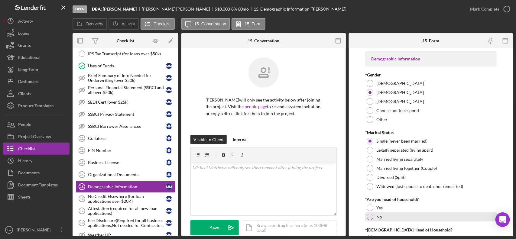
click at [377, 215] on label "No" at bounding box center [379, 217] width 6 height 5
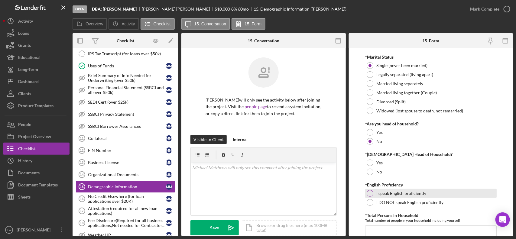
click at [384, 194] on label "I speak English proficiently" at bounding box center [401, 193] width 50 height 5
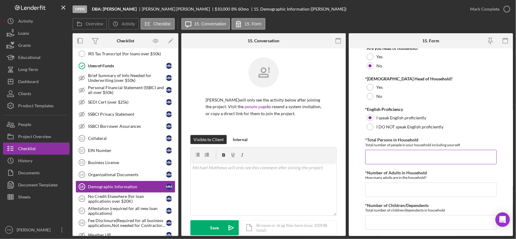
click at [415, 162] on input "*Total Persons in Household" at bounding box center [430, 157] width 131 height 15
type input "1"
type input "0"
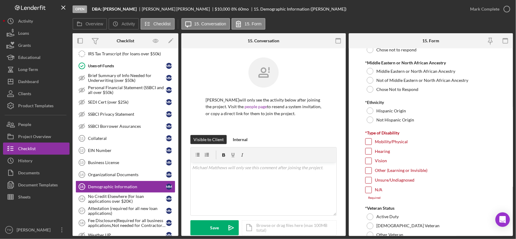
scroll to position [364, 0]
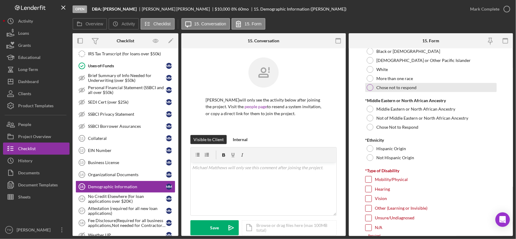
click at [393, 84] on div "Chose not to respond" at bounding box center [430, 87] width 131 height 9
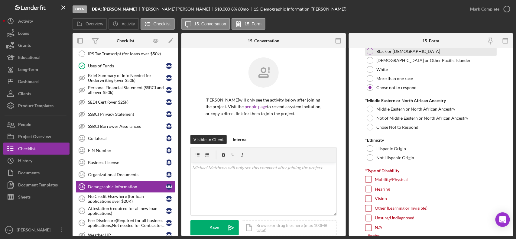
scroll to position [289, 0]
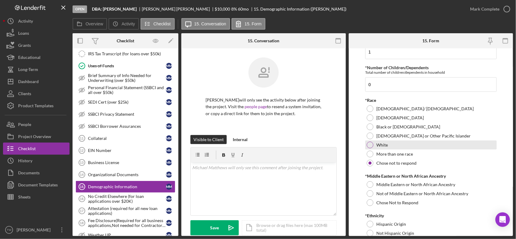
click at [390, 144] on div "White" at bounding box center [430, 144] width 131 height 9
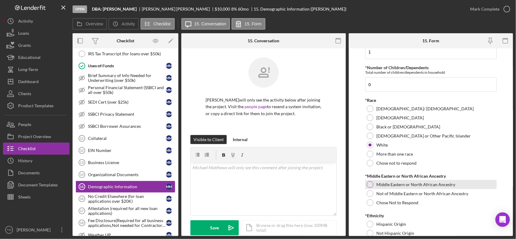
scroll to position [364, 0]
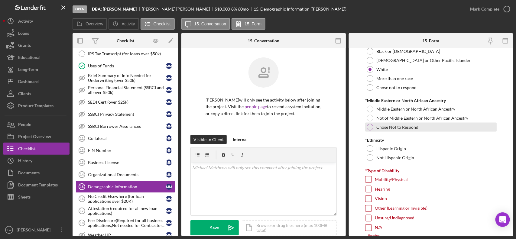
click at [399, 129] on label "Chose Not to Respond" at bounding box center [397, 127] width 42 height 5
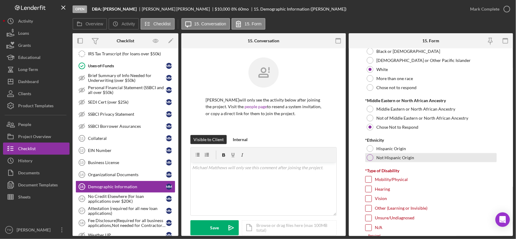
click at [382, 160] on label "Not Hispanic Origin" at bounding box center [395, 157] width 38 height 5
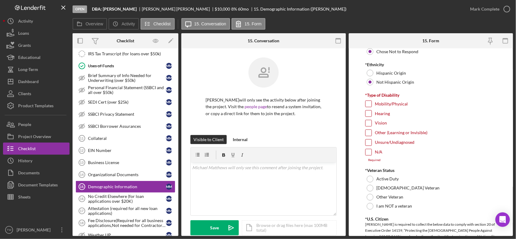
click at [367, 155] on input "N/A" at bounding box center [368, 152] width 6 height 6
checkbox input "true"
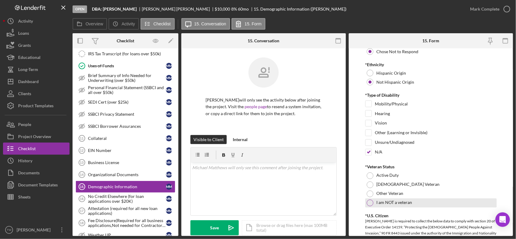
click at [372, 202] on div at bounding box center [369, 203] width 7 height 7
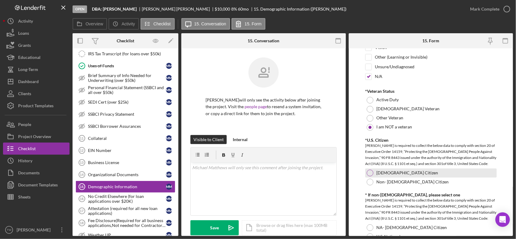
click at [372, 174] on div at bounding box center [369, 173] width 7 height 7
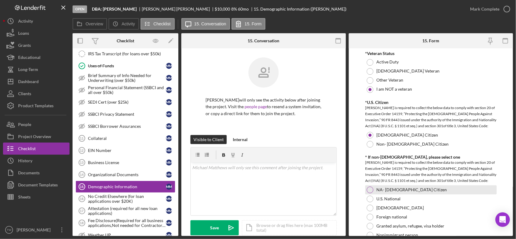
click at [370, 190] on div at bounding box center [369, 190] width 7 height 7
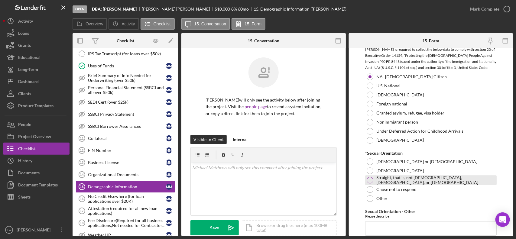
click at [372, 180] on div at bounding box center [369, 180] width 7 height 7
click at [388, 225] on input "Sexual Orientation - Other" at bounding box center [430, 228] width 131 height 15
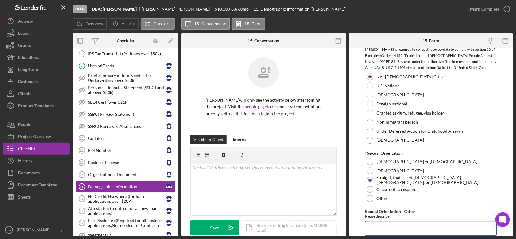
scroll to position [780, 0]
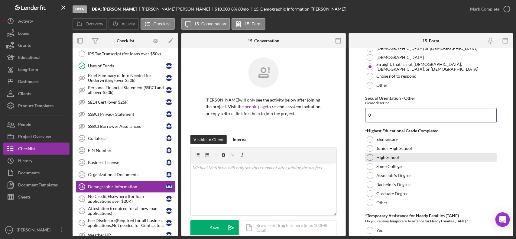
type input "0"
click at [391, 159] on label "High School" at bounding box center [387, 157] width 23 height 5
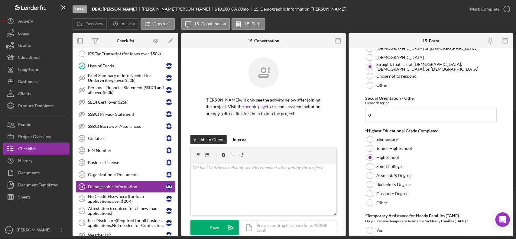
scroll to position [855, 0]
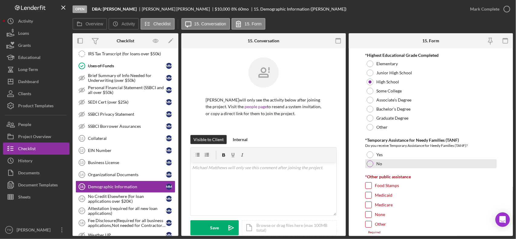
click at [380, 161] on div "No" at bounding box center [430, 163] width 131 height 9
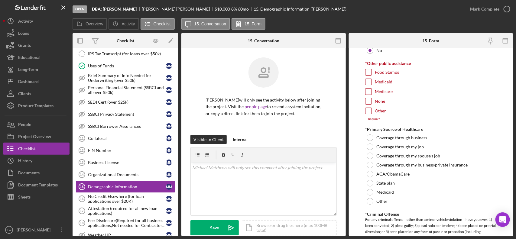
click at [379, 101] on label "None" at bounding box center [380, 101] width 10 height 6
click at [371, 101] on input "None" at bounding box center [368, 101] width 6 height 6
checkbox input "true"
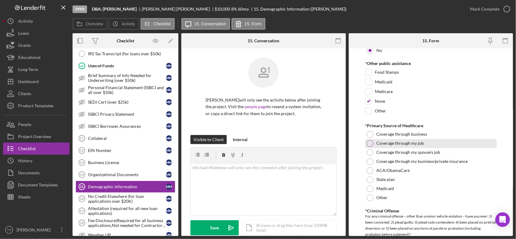
click at [388, 143] on label "Coverage through my job" at bounding box center [399, 143] width 47 height 5
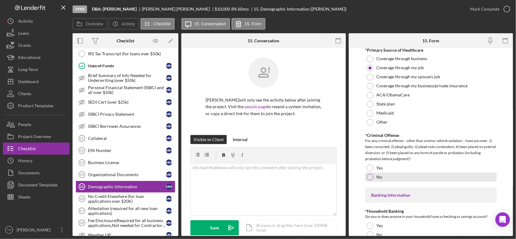
click at [373, 179] on div "No" at bounding box center [430, 177] width 131 height 9
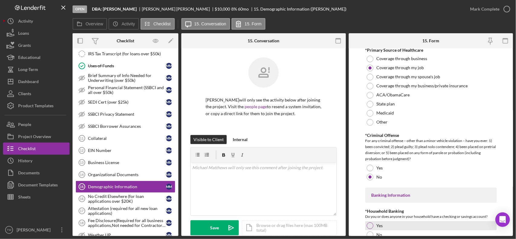
click at [379, 228] on label "Yes" at bounding box center [379, 225] width 6 height 5
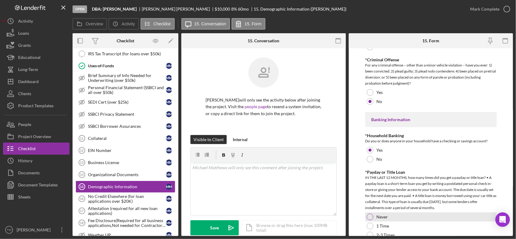
click at [385, 217] on label "Never" at bounding box center [381, 217] width 11 height 5
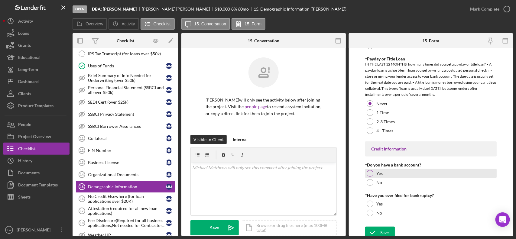
click at [387, 176] on div "Yes" at bounding box center [430, 173] width 131 height 9
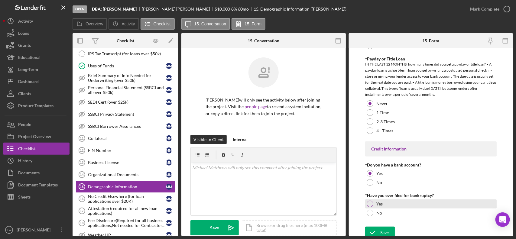
click at [381, 206] on label "Yes" at bounding box center [379, 204] width 6 height 5
click at [382, 215] on div "No" at bounding box center [430, 212] width 131 height 9
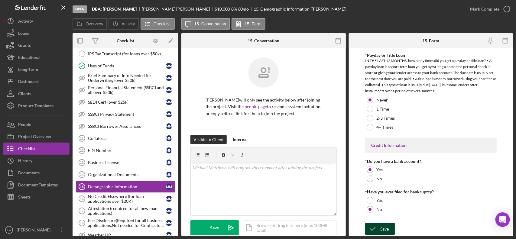
click at [388, 229] on div "Save" at bounding box center [384, 229] width 8 height 12
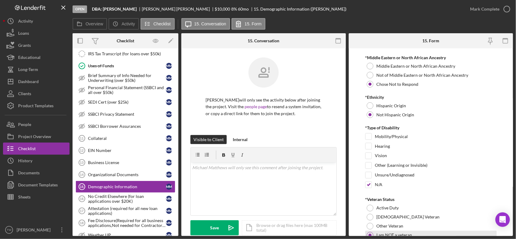
scroll to position [147, 0]
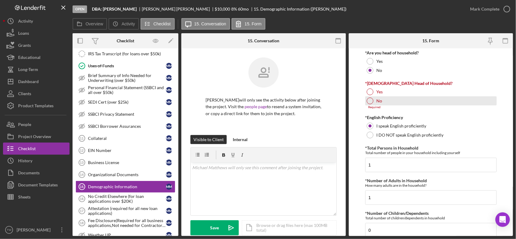
drag, startPoint x: 370, startPoint y: 101, endPoint x: 377, endPoint y: 102, distance: 6.8
click at [370, 101] on div at bounding box center [369, 101] width 7 height 7
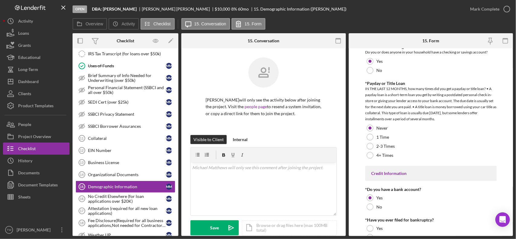
scroll to position [1238, 0]
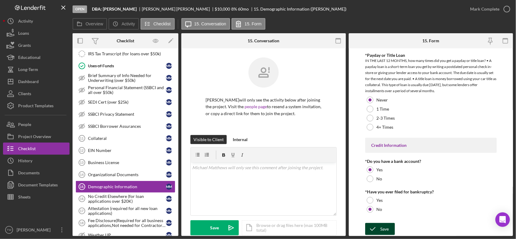
click at [386, 227] on div "Save" at bounding box center [384, 229] width 8 height 12
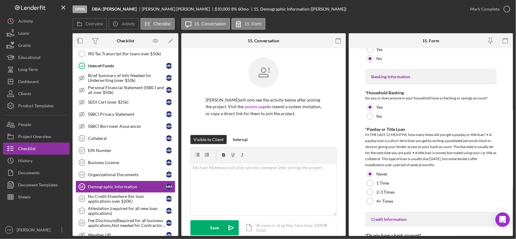
scroll to position [1125, 0]
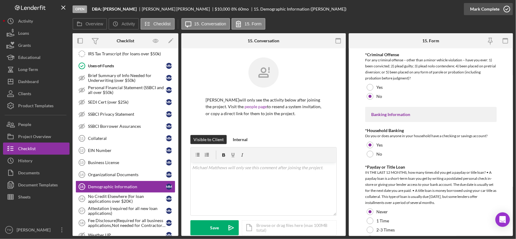
click at [489, 8] on div "Mark Complete" at bounding box center [484, 9] width 29 height 12
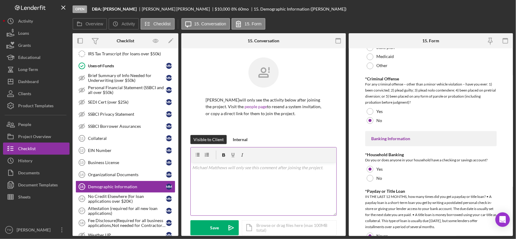
scroll to position [1149, 0]
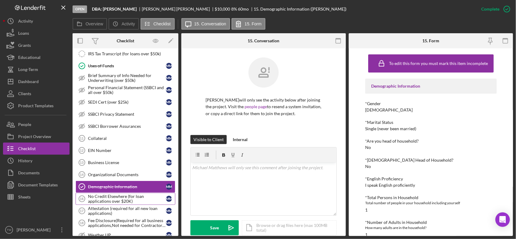
drag, startPoint x: 109, startPoint y: 211, endPoint x: 134, endPoint y: 205, distance: 24.9
click at [110, 212] on div "Attestation (required for all new loan applications)" at bounding box center [127, 211] width 78 height 10
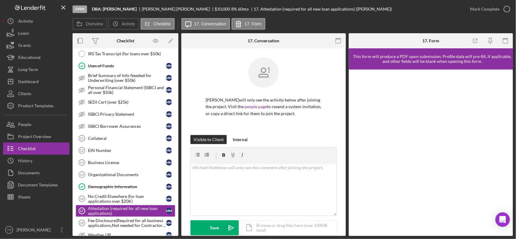
scroll to position [52, 0]
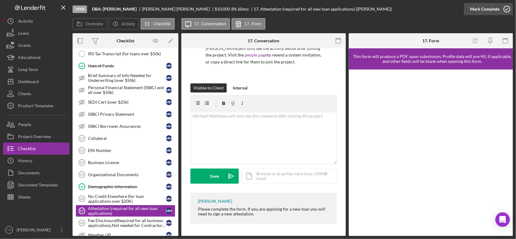
click at [478, 11] on div "Mark Complete" at bounding box center [484, 9] width 29 height 12
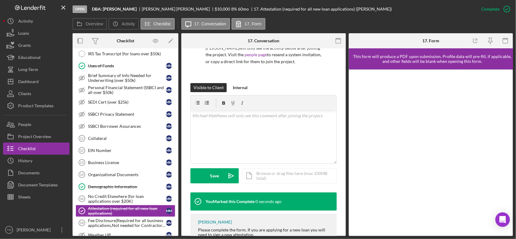
scroll to position [415, 0]
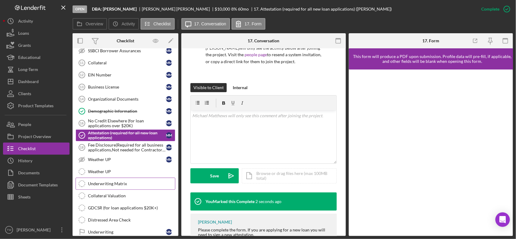
click at [113, 190] on link "Underwriting Matrix Underwriting Matrix" at bounding box center [126, 184] width 100 height 12
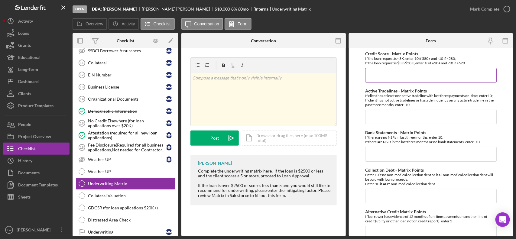
drag, startPoint x: 421, startPoint y: 76, endPoint x: 423, endPoint y: 73, distance: 3.7
click at [421, 76] on input "Credit Score - Matrix Points" at bounding box center [430, 75] width 131 height 15
type input "-10"
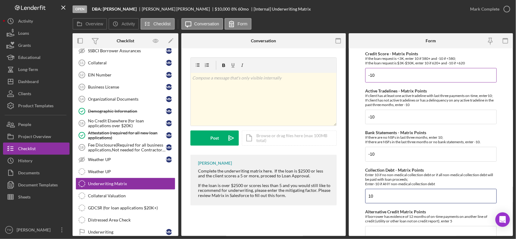
type input "10"
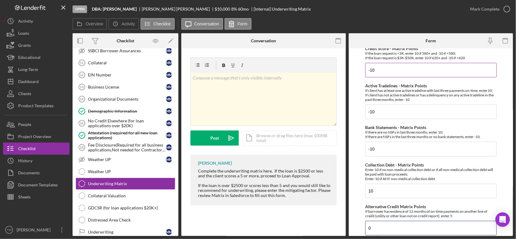
type input "0"
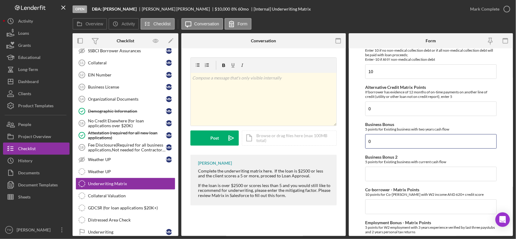
type input "0"
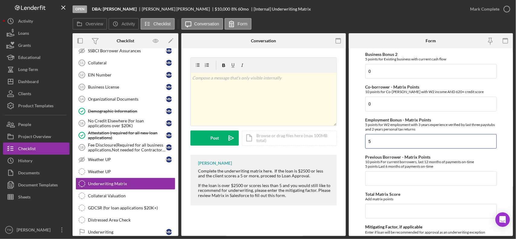
type input "5"
type input "10"
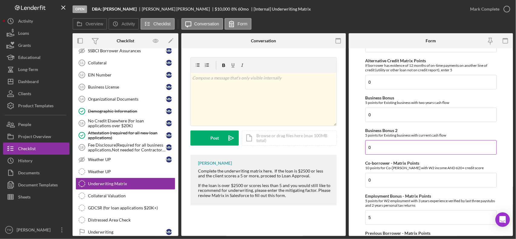
scroll to position [302, 0]
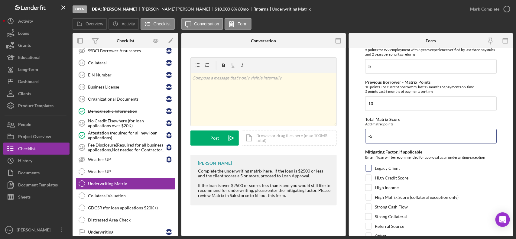
type input "-5"
click at [395, 171] on label "Legacy Client" at bounding box center [387, 168] width 25 height 6
click at [371, 171] on input "Legacy Client" at bounding box center [368, 168] width 6 height 6
checkbox input "true"
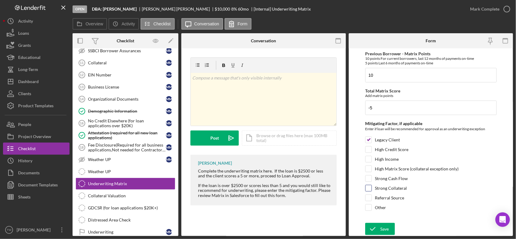
click at [391, 188] on label "Strong Collateral" at bounding box center [391, 188] width 32 height 6
click at [371, 188] on input "Strong Collateral" at bounding box center [368, 188] width 6 height 6
checkbox input "true"
click at [387, 229] on div "Save" at bounding box center [384, 229] width 8 height 12
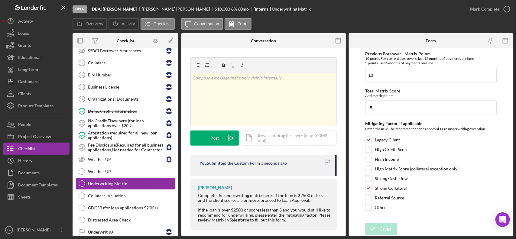
click at [495, 9] on div "Open DBA: [PERSON_NAME] [PERSON_NAME] $10,000 $10,000 8 % 60 mo [Internal] Unde…" at bounding box center [258, 119] width 516 height 239
click at [481, 8] on div "Mark Complete" at bounding box center [484, 9] width 29 height 12
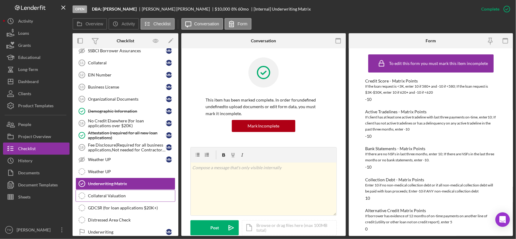
click at [97, 198] on div "Collateral Valuation" at bounding box center [131, 195] width 87 height 5
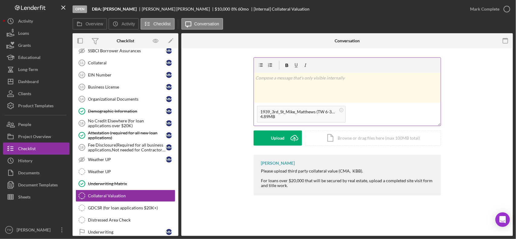
click at [327, 91] on div "v Color teal Color pink Remove color Add row above Add row below Add column bef…" at bounding box center [347, 88] width 187 height 30
click at [333, 79] on p "28300 CMA - $20500 [MEDICAL_DATA] =" at bounding box center [346, 78] width 183 height 7
click at [276, 132] on div "Post" at bounding box center [277, 138] width 8 height 15
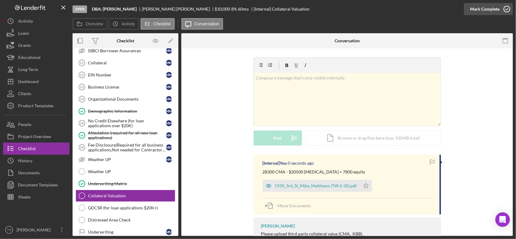
click at [479, 5] on div "Mark Complete" at bounding box center [484, 9] width 29 height 12
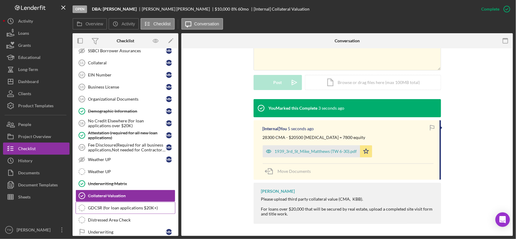
scroll to position [453, 0]
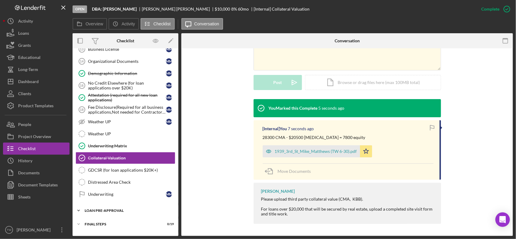
click at [103, 212] on div "LOAN PRE-APPROVAL" at bounding box center [128, 211] width 86 height 4
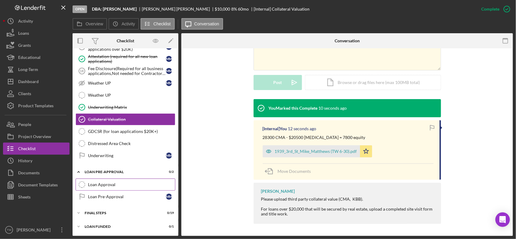
click at [98, 182] on div "Loan Approval" at bounding box center [131, 184] width 87 height 5
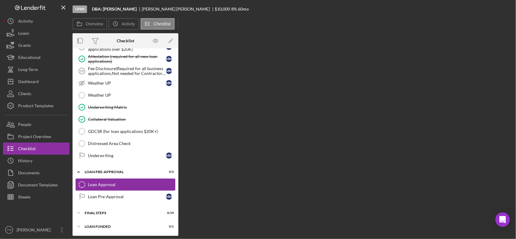
scroll to position [499, 0]
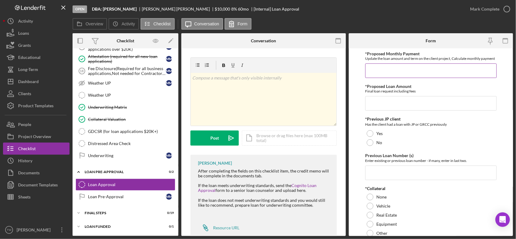
click at [390, 76] on input "*Proposed Monthly Payment" at bounding box center [430, 70] width 131 height 15
type input "$200"
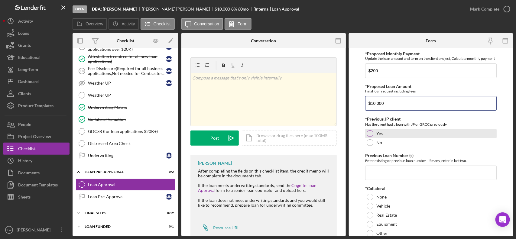
type input "$10,000"
click at [379, 136] on label "Yes" at bounding box center [379, 133] width 6 height 5
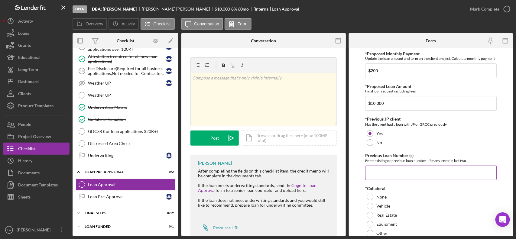
click at [418, 180] on input "Previous Loan Number (s)" at bounding box center [430, 173] width 131 height 15
click at [493, 169] on div "Previous Loan Number (s) Enter existing or previous loan number - if many, ente…" at bounding box center [430, 166] width 131 height 27
click at [461, 174] on input "Previous Loan Number (s)" at bounding box center [430, 173] width 131 height 15
type input "2024-115"
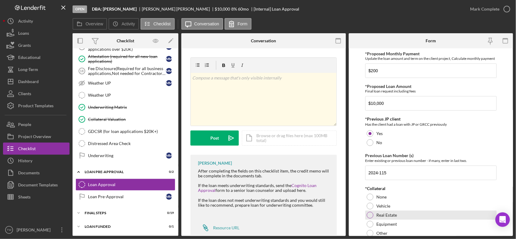
click at [386, 218] on label "Real Estate" at bounding box center [386, 215] width 21 height 5
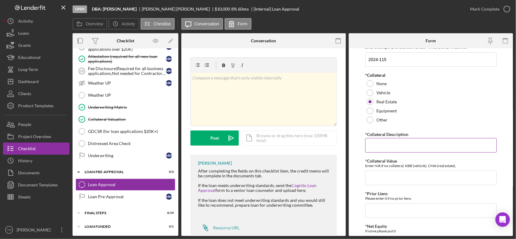
click at [413, 151] on input "*Collateral Description" at bounding box center [430, 145] width 131 height 15
type input "RE"
type input "28500"
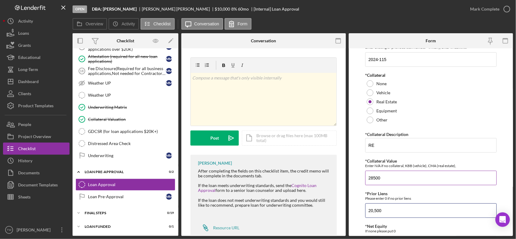
type input "20,500"
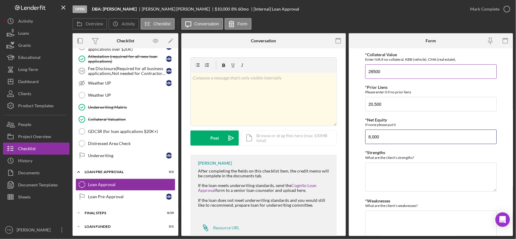
type input "8,000"
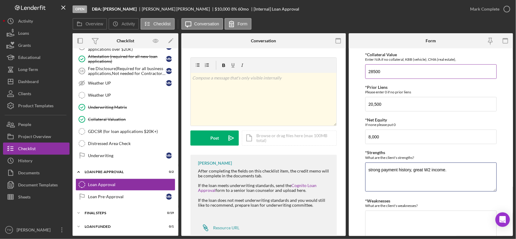
type textarea "strong payment history, great W2 income."
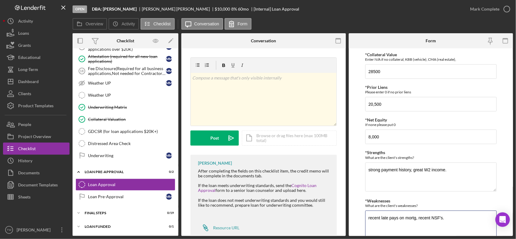
scroll to position [286, 0]
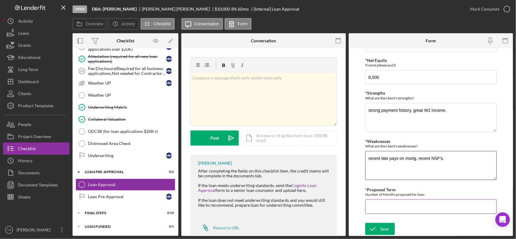
type textarea "recent late pays on mortg, recent NSF's."
click at [383, 211] on input "*Proposed Term" at bounding box center [430, 206] width 131 height 15
type input "60"
click at [376, 234] on icon "submit" at bounding box center [372, 228] width 15 height 15
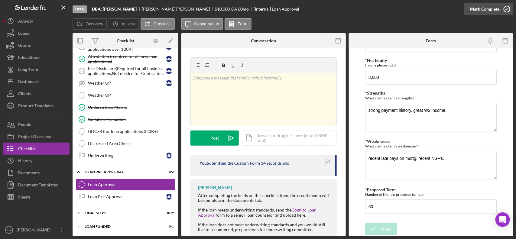
click at [489, 11] on div "Mark Complete" at bounding box center [484, 9] width 29 height 12
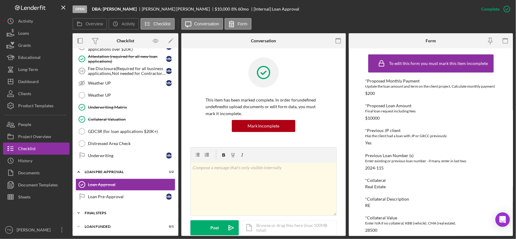
click at [126, 209] on div "Icon/Expander FINAL STEPS 0 / 19" at bounding box center [126, 213] width 106 height 12
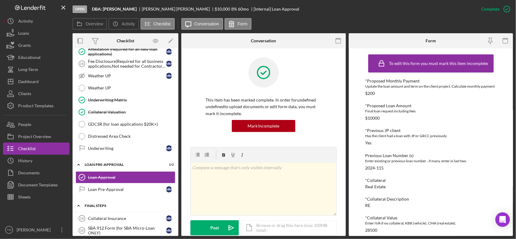
scroll to position [612, 0]
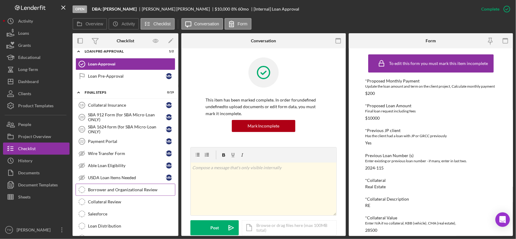
click at [114, 195] on link "Borrower and Organizational Review Borrower and Organizational Review" at bounding box center [126, 190] width 100 height 12
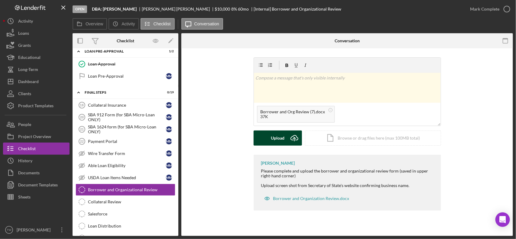
click at [278, 132] on div "Upload" at bounding box center [278, 138] width 14 height 15
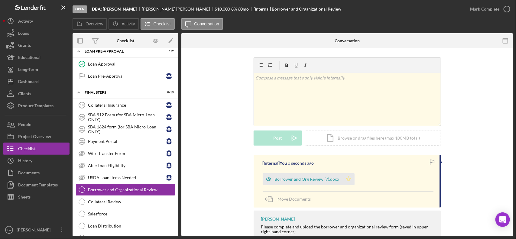
click at [348, 181] on icon "Icon/Star" at bounding box center [348, 179] width 12 height 12
click at [486, 5] on div "Mark Complete" at bounding box center [484, 9] width 29 height 12
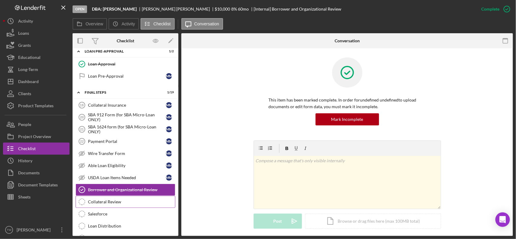
click at [127, 204] on div "Collateral Review" at bounding box center [131, 201] width 87 height 5
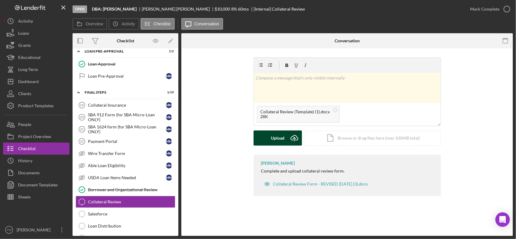
click at [292, 143] on icon "Icon/Upload" at bounding box center [294, 138] width 15 height 15
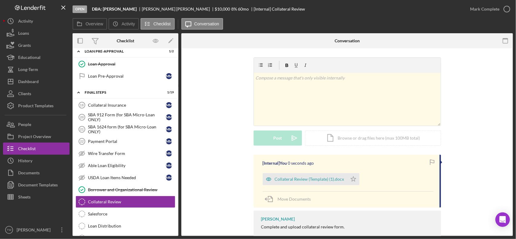
click at [361, 177] on div "Collateral Review (Template) (1).docx Icon/Star" at bounding box center [348, 177] width 171 height 15
click at [356, 178] on icon "Icon/Star" at bounding box center [353, 179] width 12 height 12
click at [491, 0] on div "Mark Complete" at bounding box center [488, 9] width 49 height 18
click at [491, 8] on div "Mark Complete" at bounding box center [484, 9] width 29 height 12
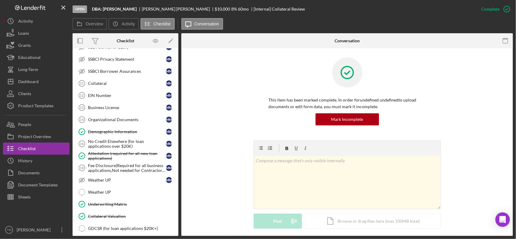
scroll to position [357, 0]
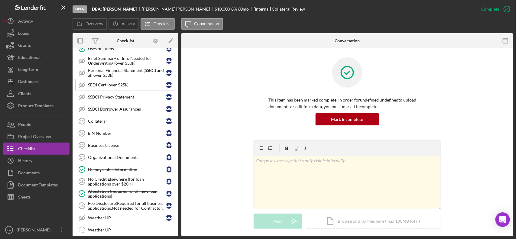
drag, startPoint x: 95, startPoint y: 126, endPoint x: 105, endPoint y: 91, distance: 36.2
click at [95, 124] on div "Collateral" at bounding box center [127, 121] width 78 height 5
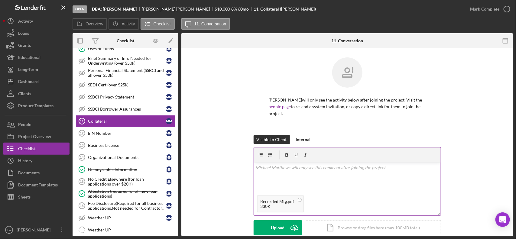
click at [368, 180] on div "v Color teal Color pink Remove color Add row above Add row below Add column bef…" at bounding box center [347, 178] width 187 height 30
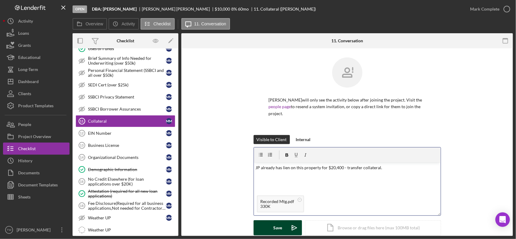
click at [261, 227] on button "Save Icon/icon-invite-send" at bounding box center [277, 227] width 48 height 15
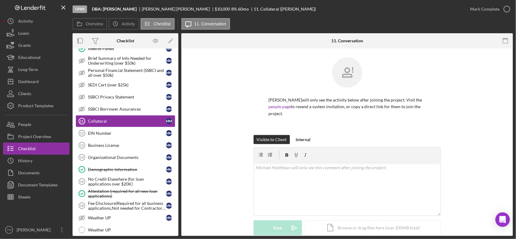
scroll to position [113, 0]
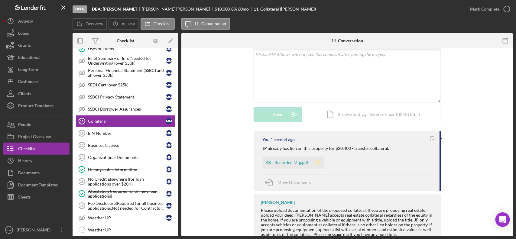
drag, startPoint x: 323, startPoint y: 166, endPoint x: 320, endPoint y: 163, distance: 3.9
click at [321, 164] on div "Recorded Mtg.pdf Icon/Star" at bounding box center [295, 160] width 64 height 15
click at [319, 163] on icon "Icon/Star" at bounding box center [317, 162] width 12 height 12
click at [477, 11] on div "Mark Complete" at bounding box center [484, 9] width 29 height 12
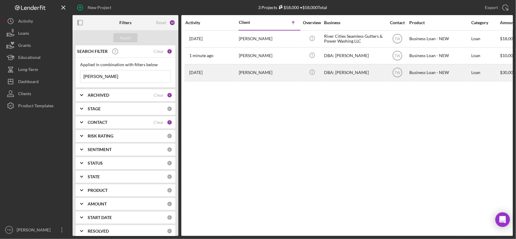
click at [247, 71] on div "[PERSON_NAME]" at bounding box center [269, 73] width 60 height 16
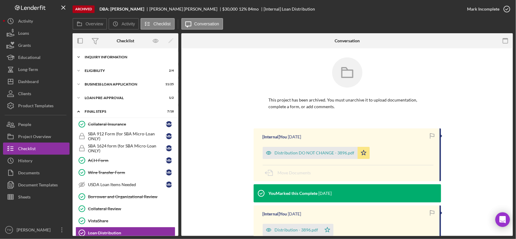
click at [105, 50] on div "Icon/Expander INQUIRY INFORMATION 5 / 9 Icon/Expander ELIGIBILITY 2 / 4 Icon/Ex…" at bounding box center [126, 142] width 106 height 188
click at [105, 56] on div "INQUIRY INFORMATION" at bounding box center [128, 57] width 86 height 4
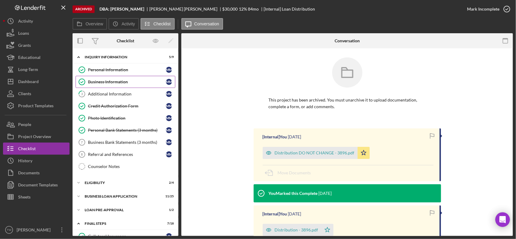
click at [112, 84] on div "Business Information" at bounding box center [127, 81] width 78 height 5
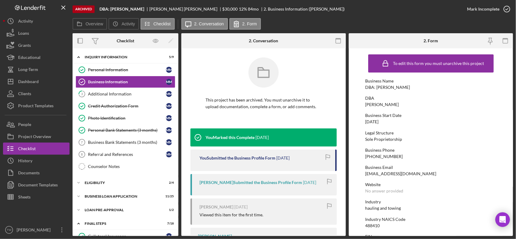
click at [373, 105] on div "[PERSON_NAME]" at bounding box center [382, 104] width 34 height 5
copy div "[PERSON_NAME]"
click at [377, 223] on div "488410" at bounding box center [372, 225] width 15 height 5
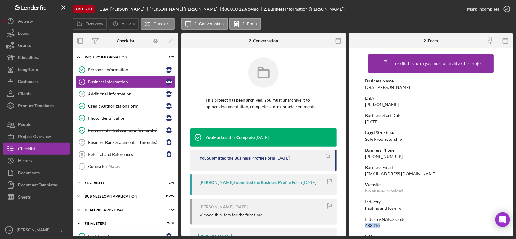
click at [377, 223] on div "488410" at bounding box center [372, 225] width 15 height 5
copy div "488410"
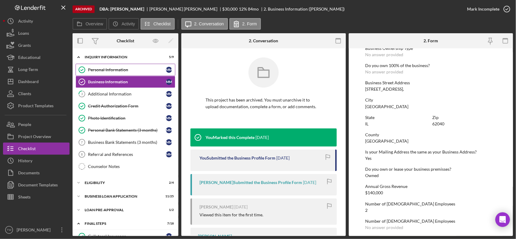
click at [119, 70] on div "Personal Information" at bounding box center [127, 69] width 78 height 5
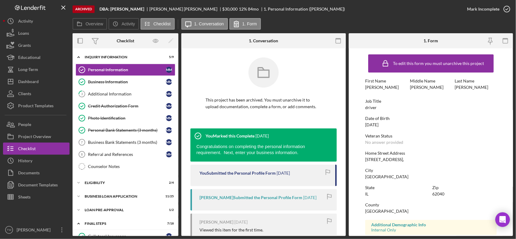
click at [400, 159] on div "[STREET_ADDRESS]," at bounding box center [384, 159] width 39 height 5
copy div "[STREET_ADDRESS],"
click at [117, 95] on div "Additional Information" at bounding box center [127, 94] width 78 height 5
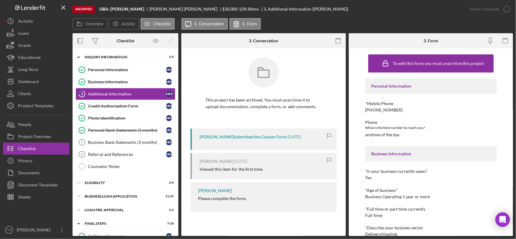
click at [382, 109] on div "618-491-4572" at bounding box center [383, 110] width 37 height 5
copy div "618-491-4572"
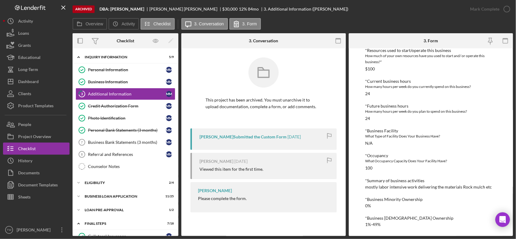
scroll to position [201, 0]
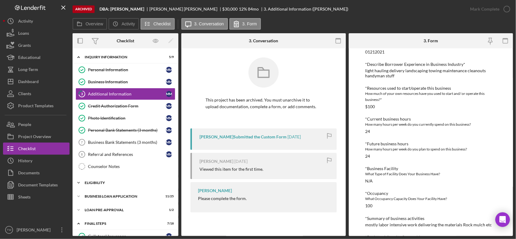
click at [111, 188] on div "Icon/Expander ELIGIBILITY 2 / 4" at bounding box center [126, 183] width 106 height 12
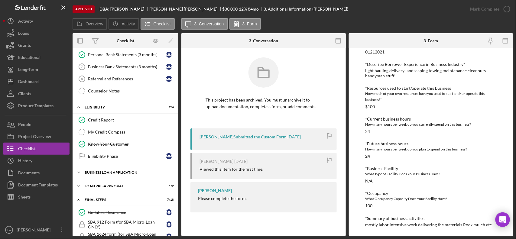
click at [119, 173] on div "BUSINESS LOAN APPLICATION" at bounding box center [128, 173] width 86 height 4
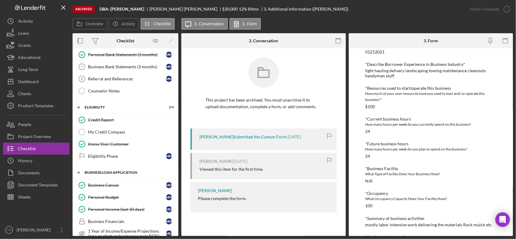
scroll to position [0, 0]
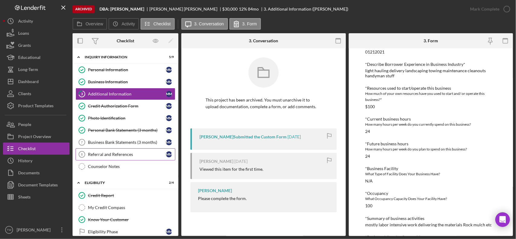
click at [118, 157] on div "Referral and References" at bounding box center [127, 154] width 78 height 5
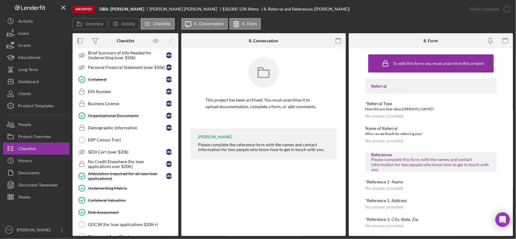
scroll to position [189, 0]
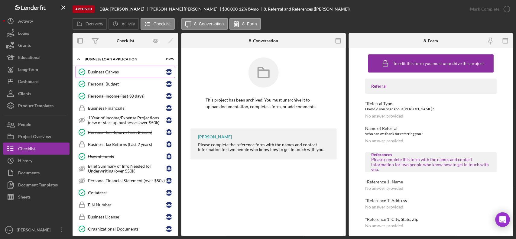
click at [116, 74] on div "Business Canvas" at bounding box center [127, 71] width 78 height 5
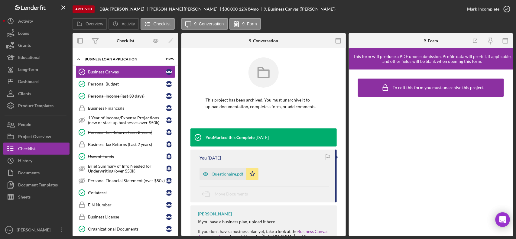
scroll to position [52, 0]
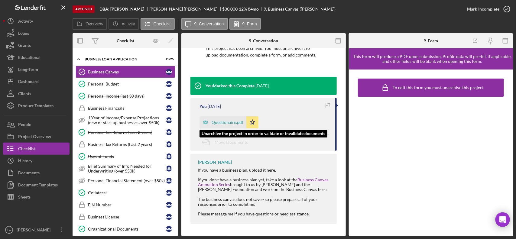
click at [222, 120] on div "Questionaire.pdf" at bounding box center [227, 122] width 32 height 5
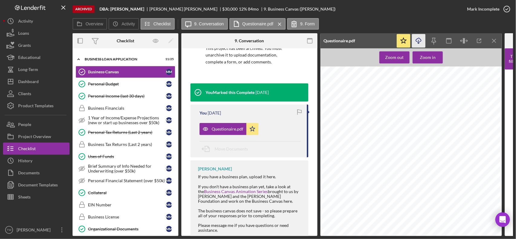
click at [419, 43] on icon "Icon/Download" at bounding box center [419, 41] width 14 height 14
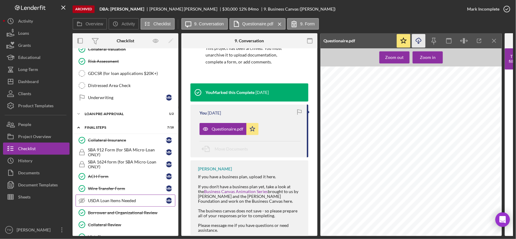
scroll to position [491, 0]
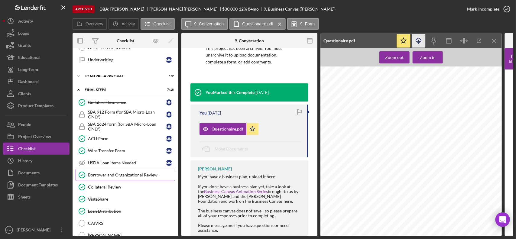
click at [115, 181] on link "Borrower and Organizational Review Borrower and Organizational Review" at bounding box center [126, 175] width 100 height 12
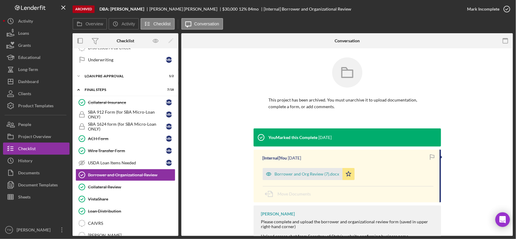
scroll to position [38, 0]
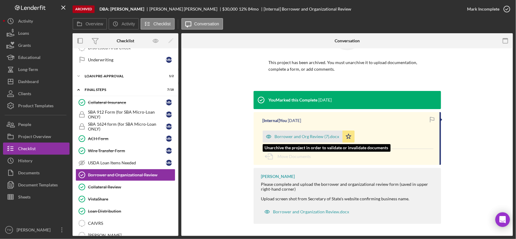
click at [301, 135] on div "Borrower and Org Review (7).docx" at bounding box center [307, 136] width 65 height 5
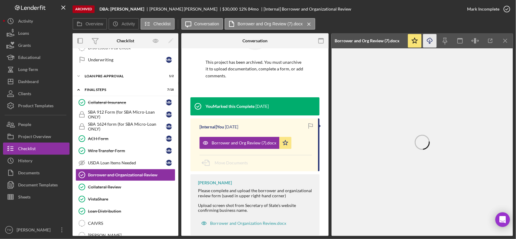
click at [428, 44] on icon "Icon/Download" at bounding box center [430, 41] width 14 height 14
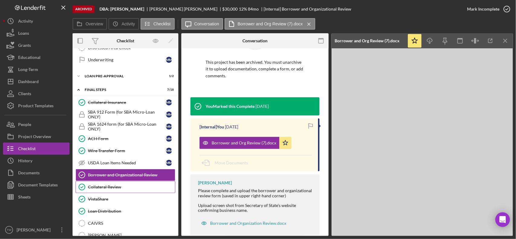
click at [138, 189] on div "Collateral Review" at bounding box center [131, 187] width 87 height 5
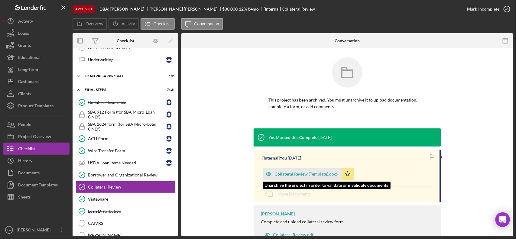
click at [315, 179] on div "Collateral Review (Template).docx" at bounding box center [302, 174] width 79 height 12
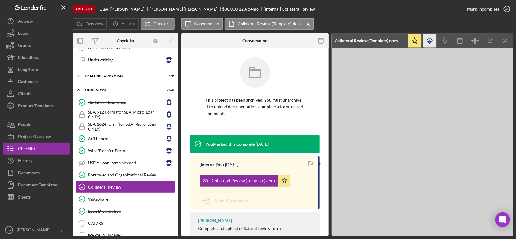
click at [432, 41] on icon "Icon/Download" at bounding box center [430, 41] width 14 height 14
